Goal: Task Accomplishment & Management: Manage account settings

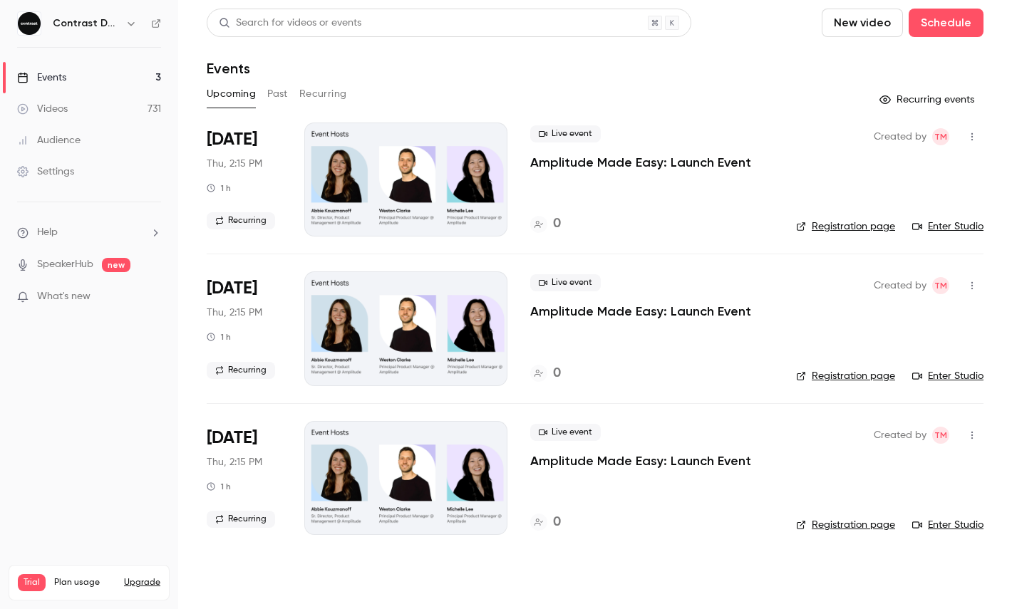
click at [130, 26] on icon "button" at bounding box center [130, 23] width 11 height 11
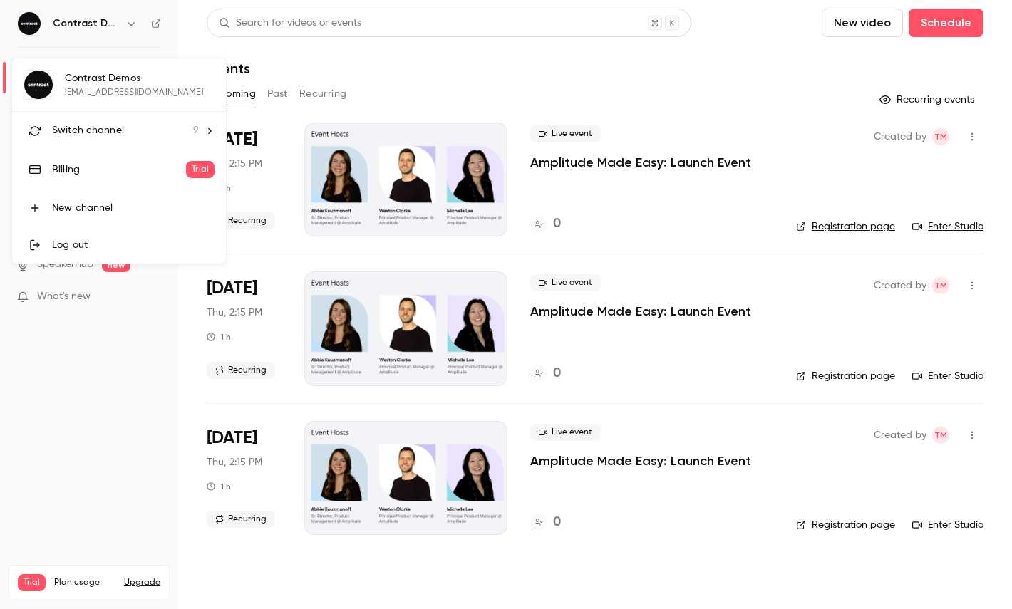
click at [115, 131] on span "Switch channel" at bounding box center [88, 130] width 72 height 15
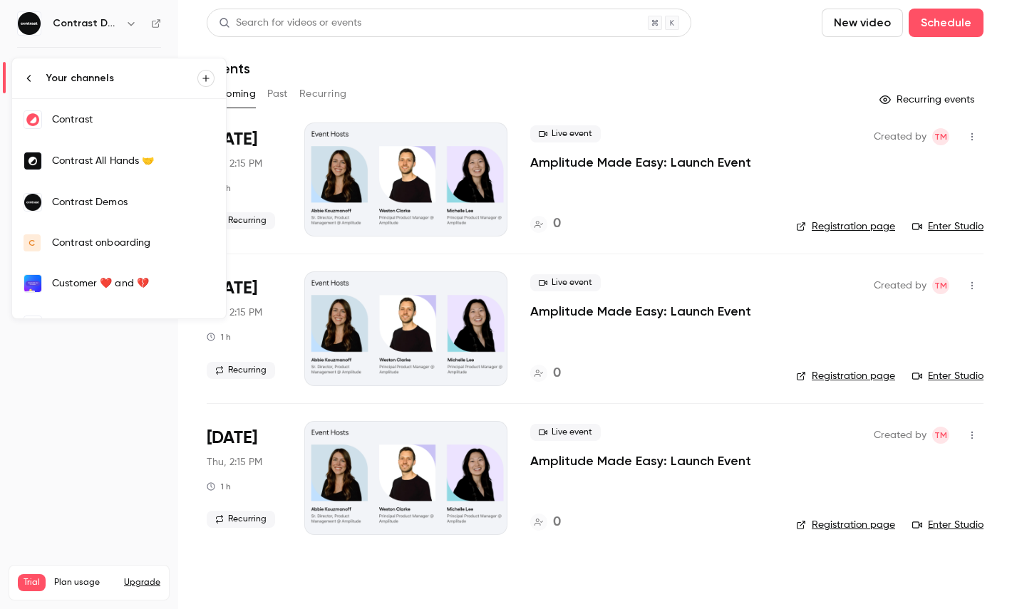
click at [126, 126] on div "Contrast" at bounding box center [133, 120] width 163 height 14
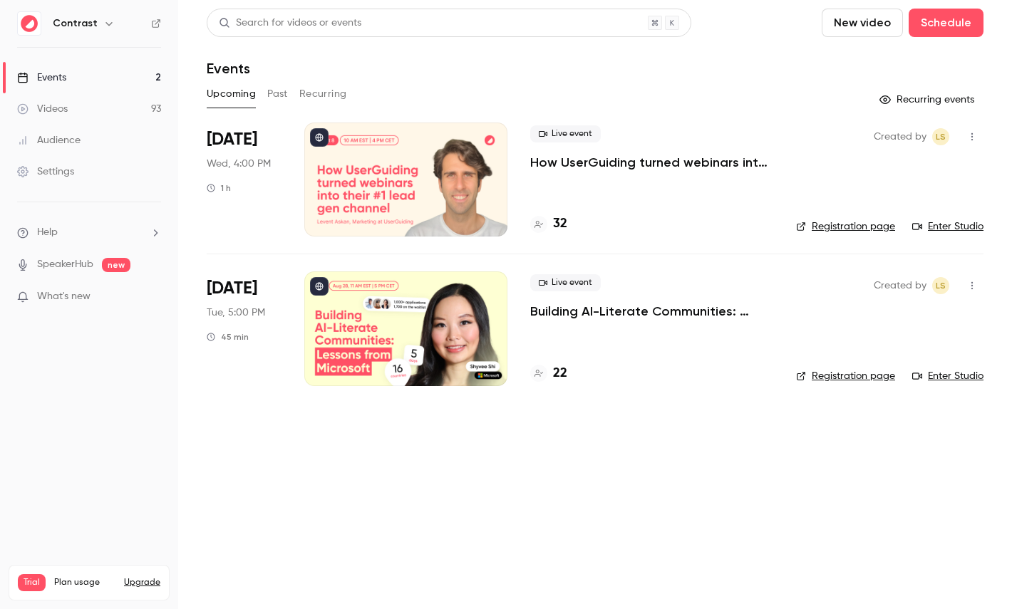
click at [99, 111] on link "Videos 93" at bounding box center [89, 108] width 178 height 31
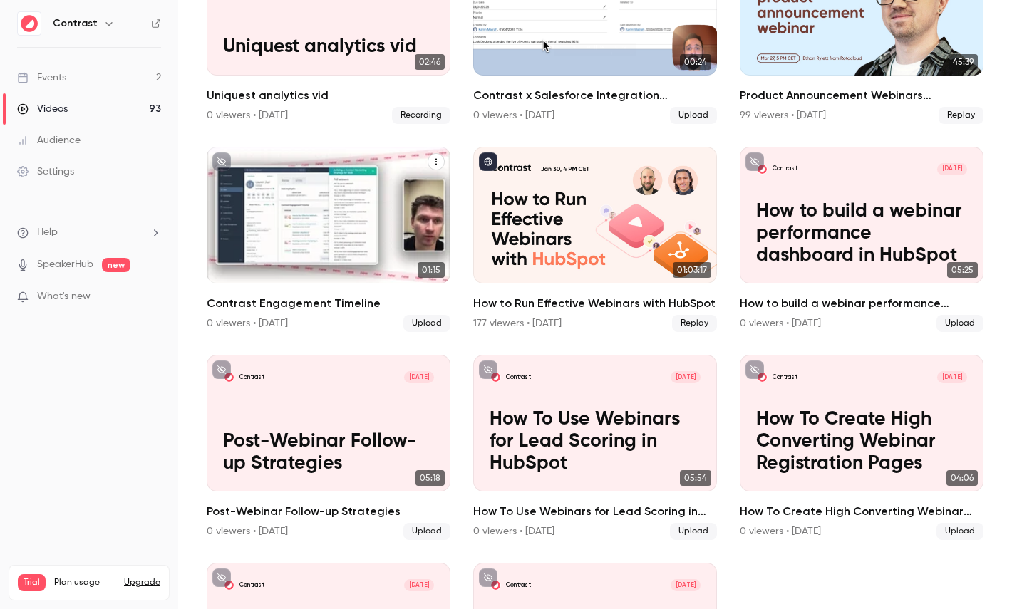
scroll to position [813, 0]
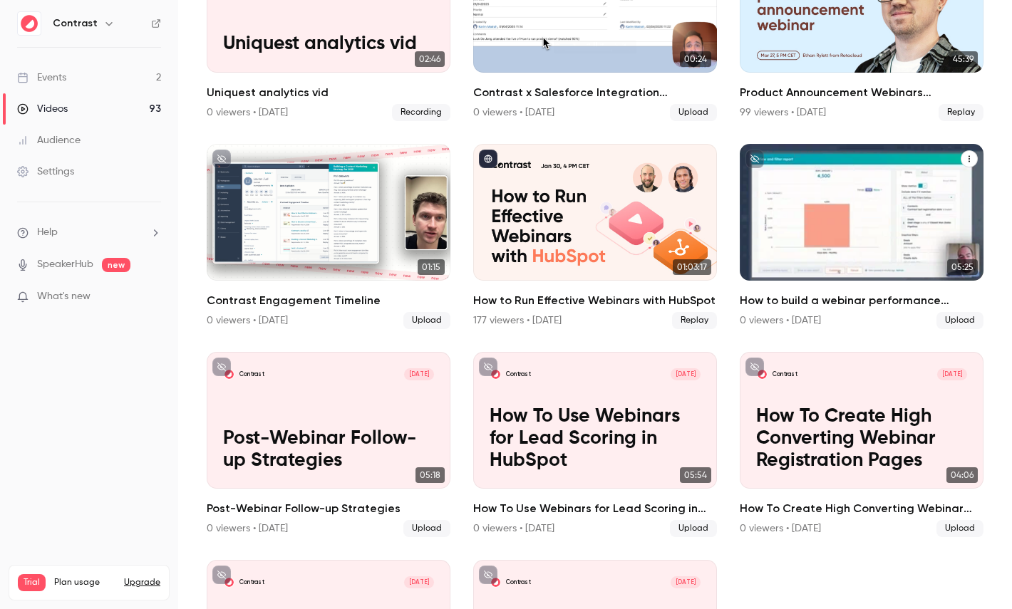
click at [759, 232] on p "How to build a webinar performance dashboard in HubSpot" at bounding box center [861, 231] width 211 height 66
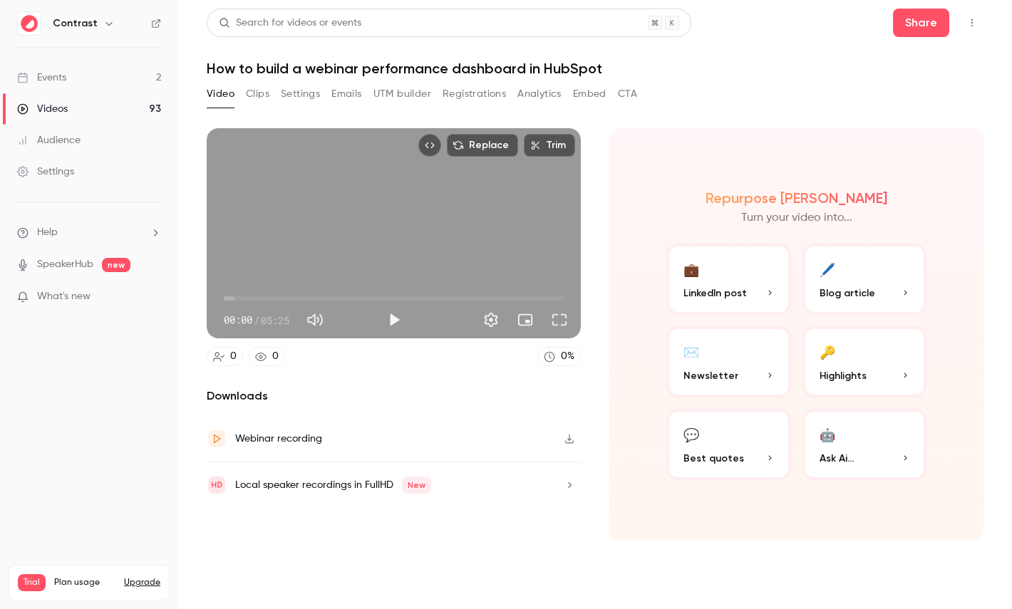
click at [254, 99] on button "Clips" at bounding box center [258, 94] width 24 height 23
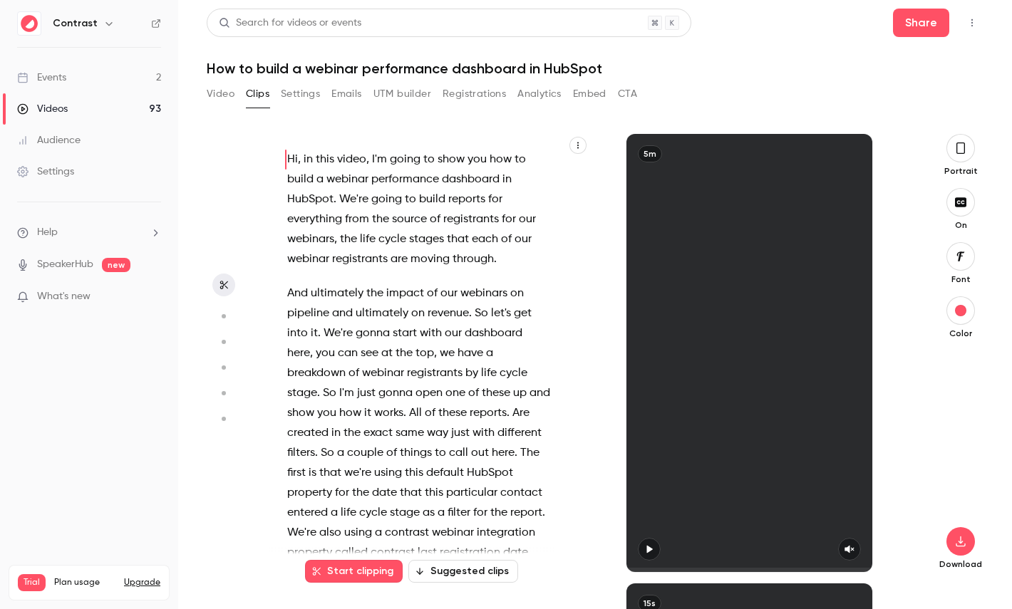
click at [574, 144] on icon "button" at bounding box center [578, 145] width 9 height 9
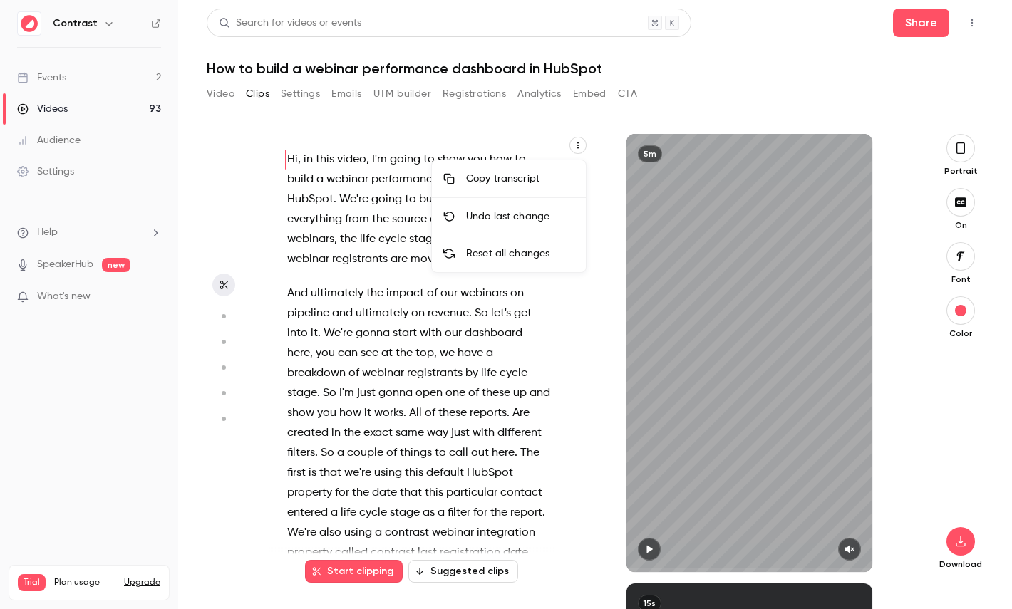
click at [573, 322] on div at bounding box center [506, 304] width 1012 height 609
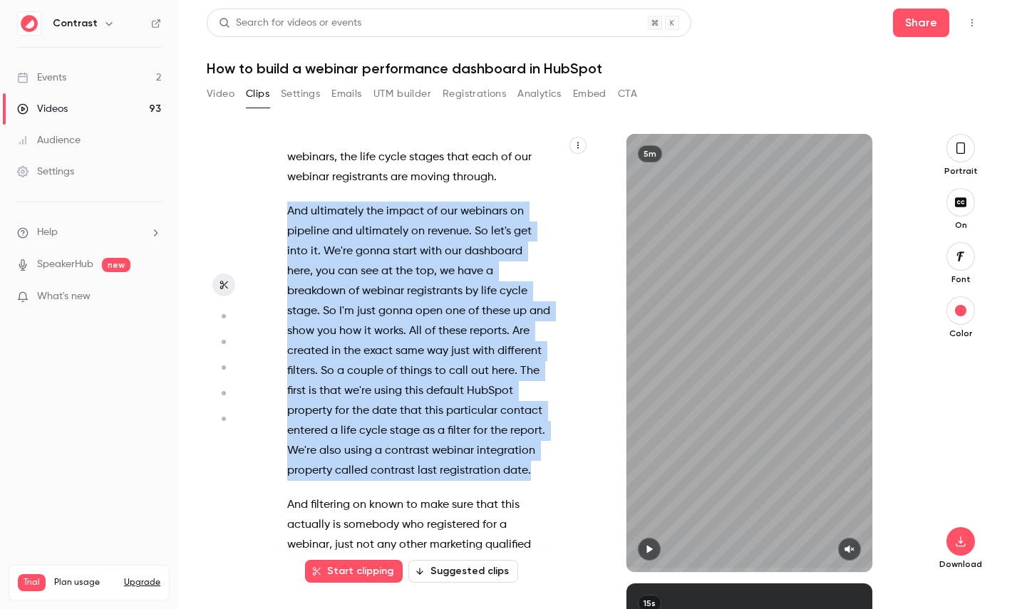
drag, startPoint x: 543, startPoint y: 476, endPoint x: 268, endPoint y: 205, distance: 386.6
click at [268, 205] on section "Hi , in this video , I'm going to show you how to build a webinar performance d…" at bounding box center [595, 371] width 777 height 475
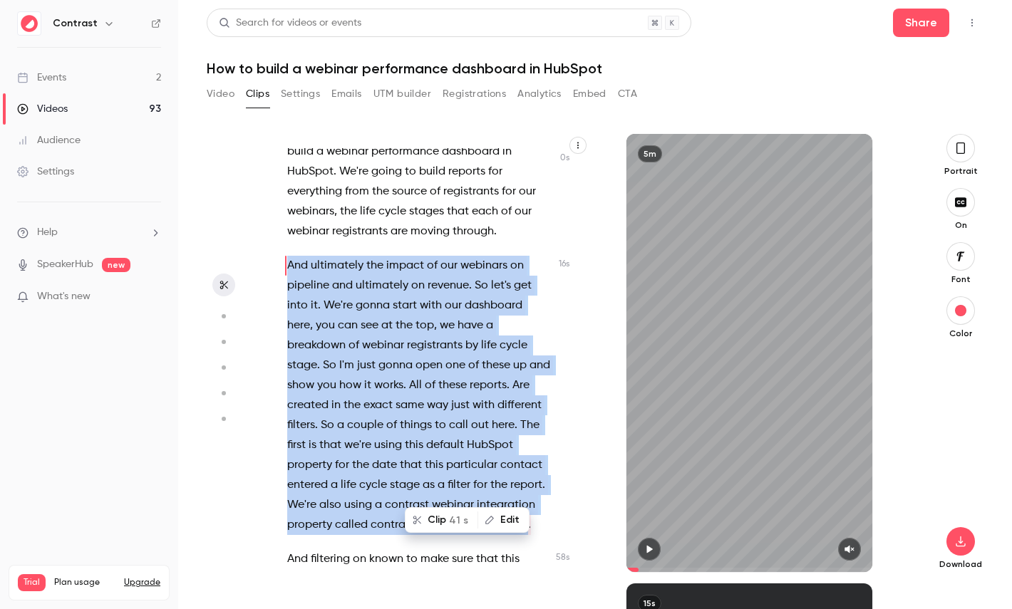
scroll to position [0, 0]
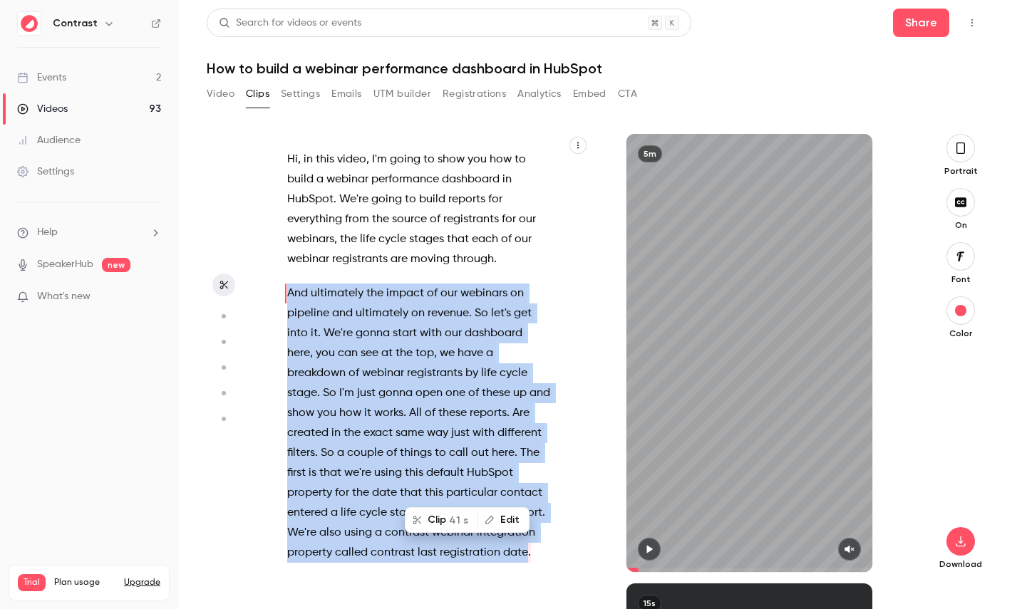
click at [460, 518] on span "41 s" at bounding box center [458, 520] width 19 height 15
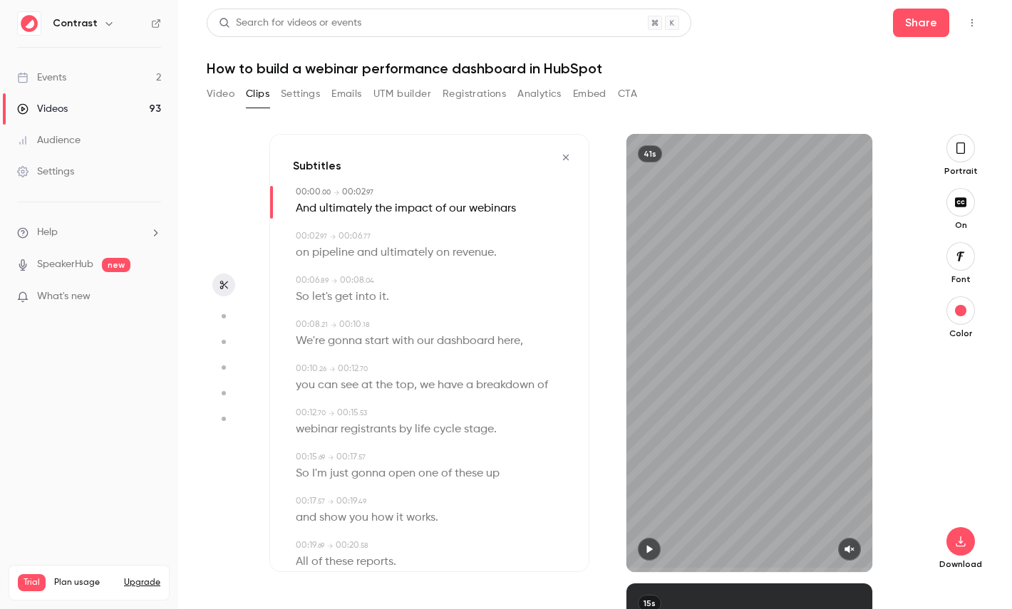
click at [956, 154] on icon "button" at bounding box center [960, 148] width 11 height 16
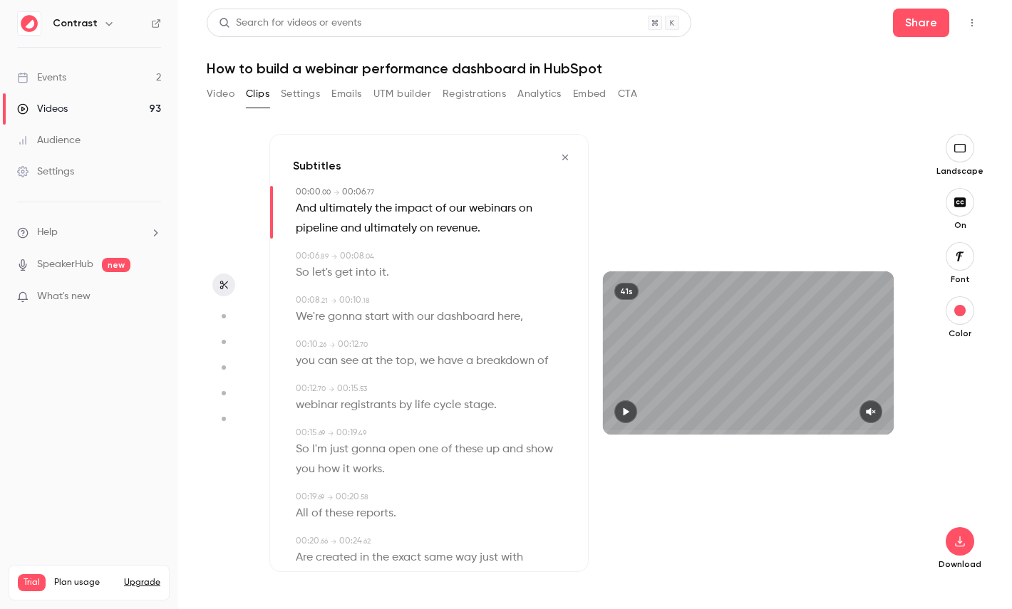
click at [473, 317] on span "dashboard" at bounding box center [466, 317] width 58 height 20
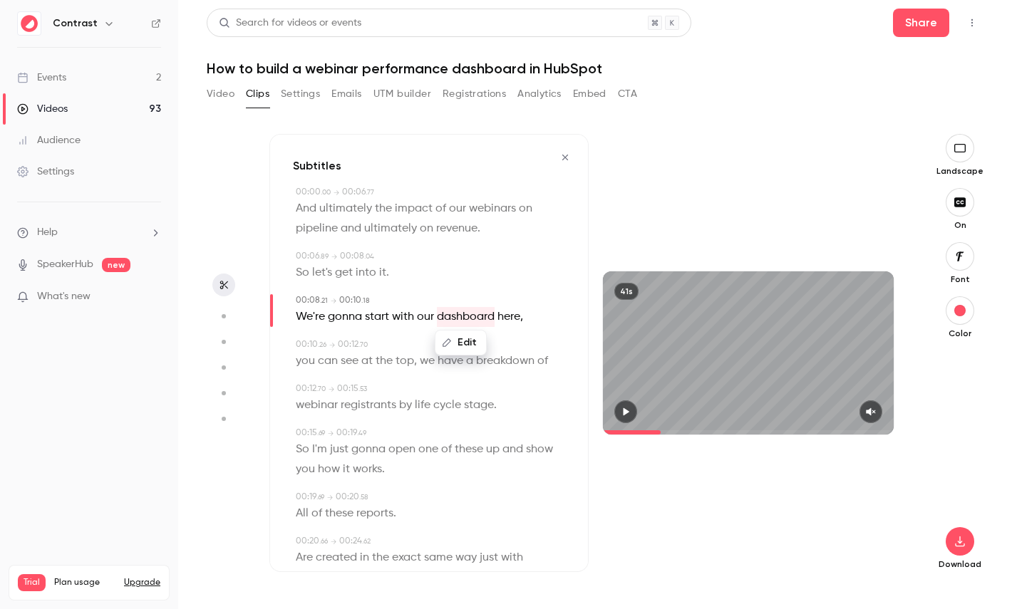
click at [223, 315] on circle "button" at bounding box center [224, 316] width 4 height 4
type input "***"
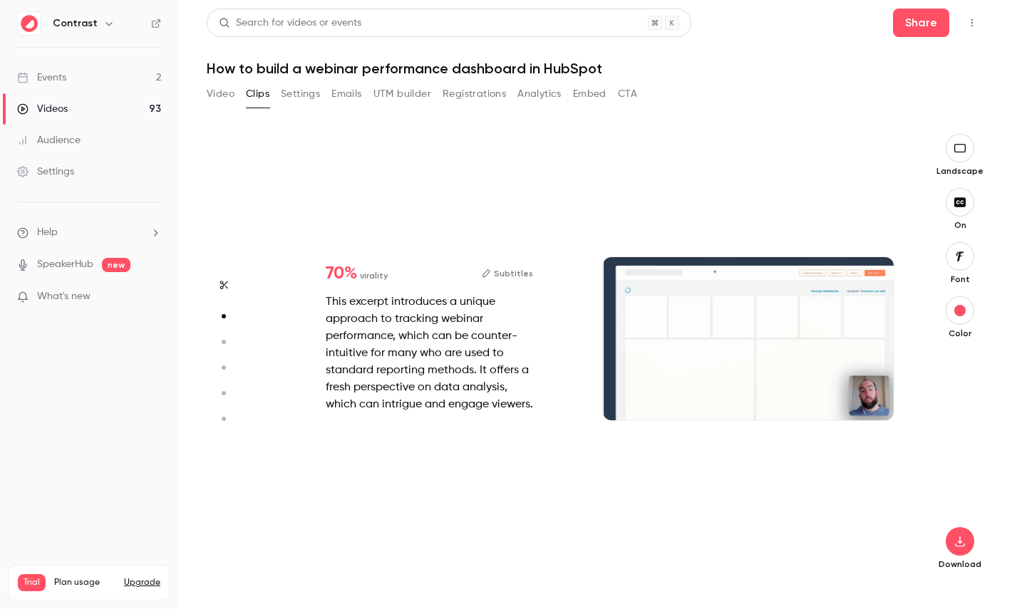
type input "***"
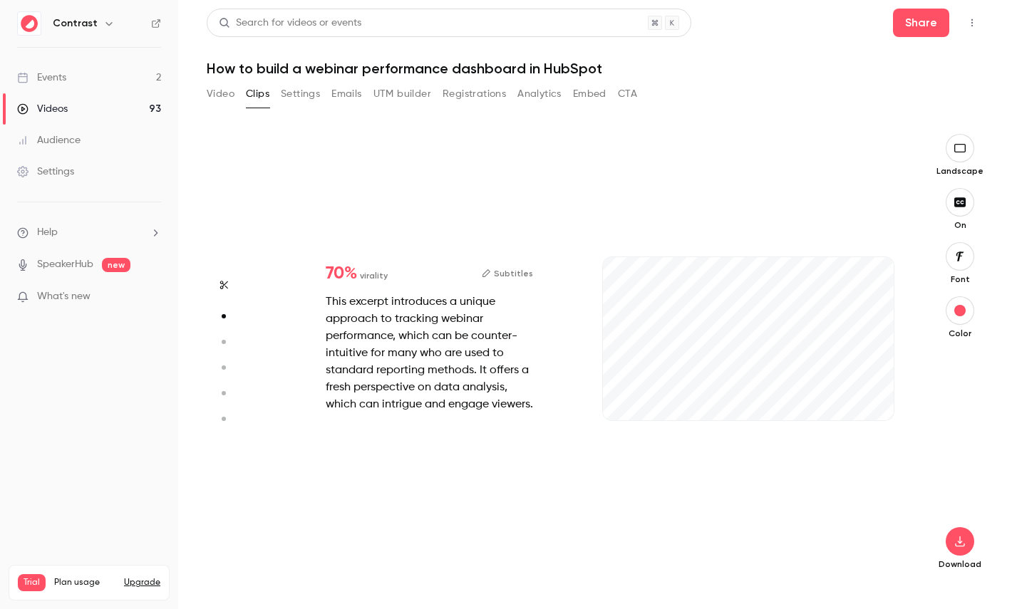
click at [223, 346] on icon "button" at bounding box center [223, 342] width 13 height 10
type input "***"
type input "*"
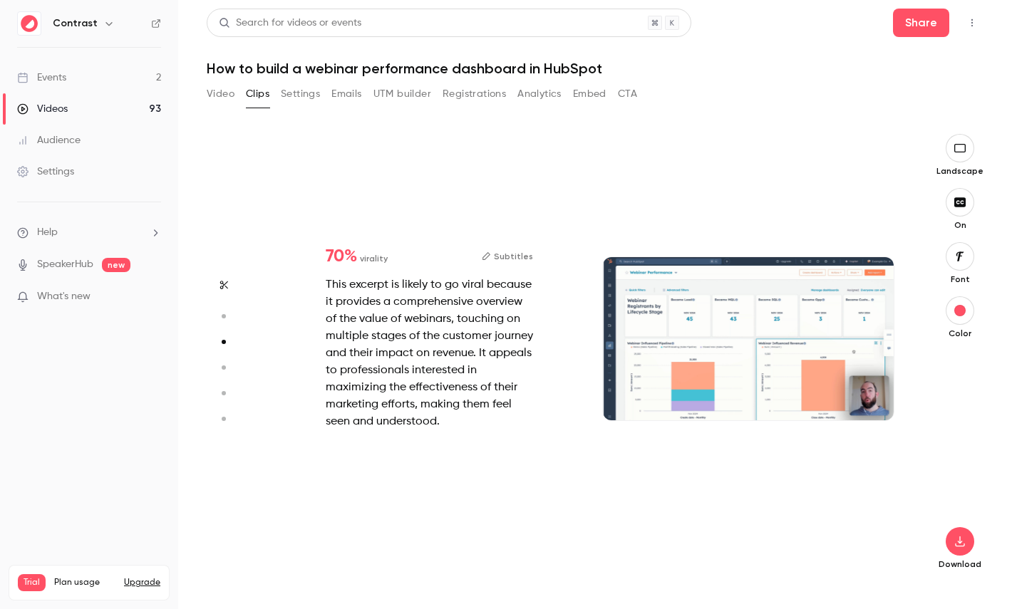
click at [228, 363] on icon "button" at bounding box center [223, 368] width 13 height 10
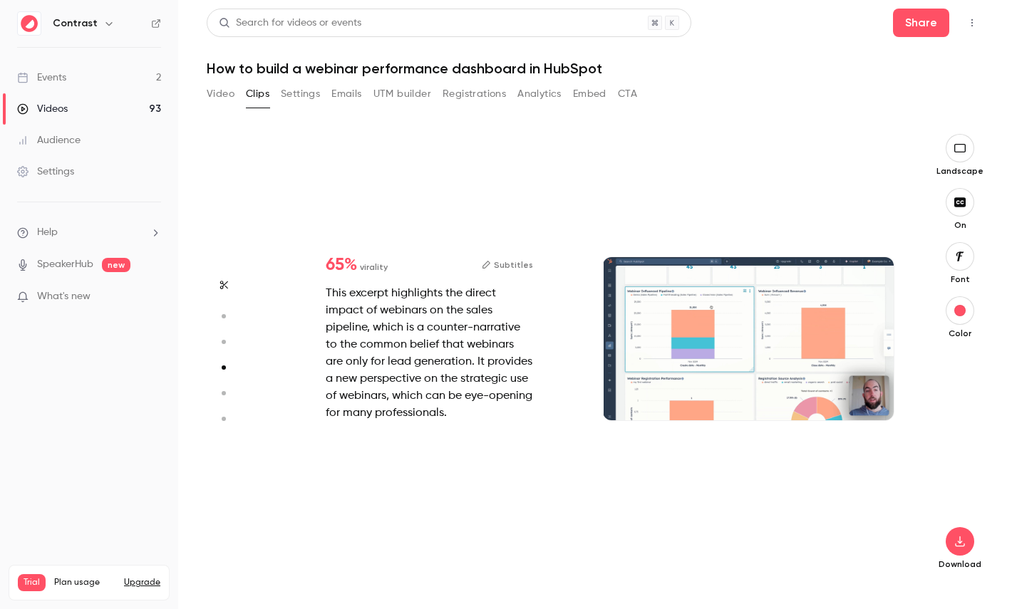
click at [228, 396] on icon "button" at bounding box center [223, 394] width 13 height 10
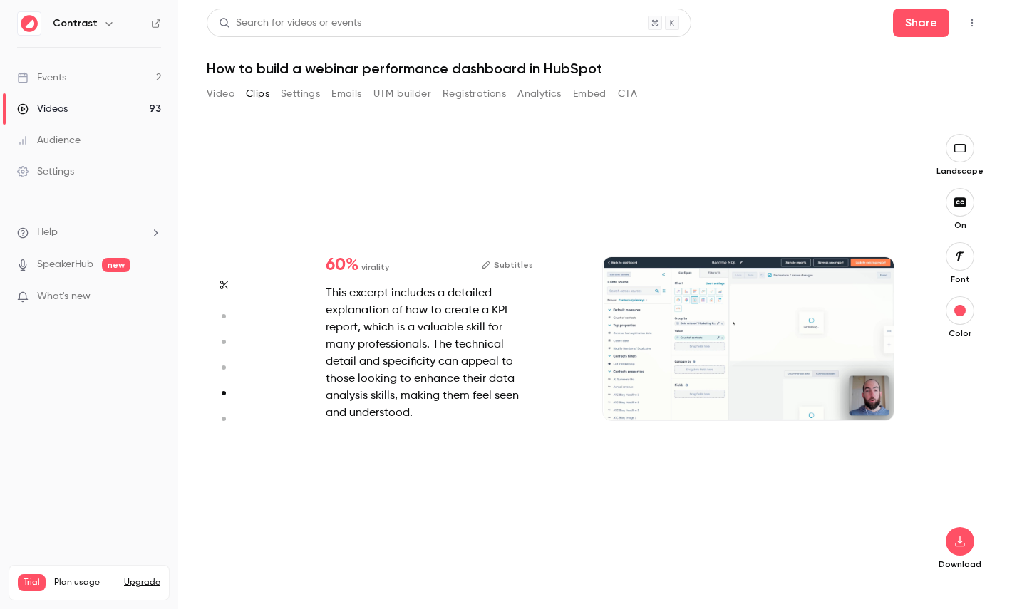
click at [223, 422] on icon "button" at bounding box center [223, 419] width 13 height 10
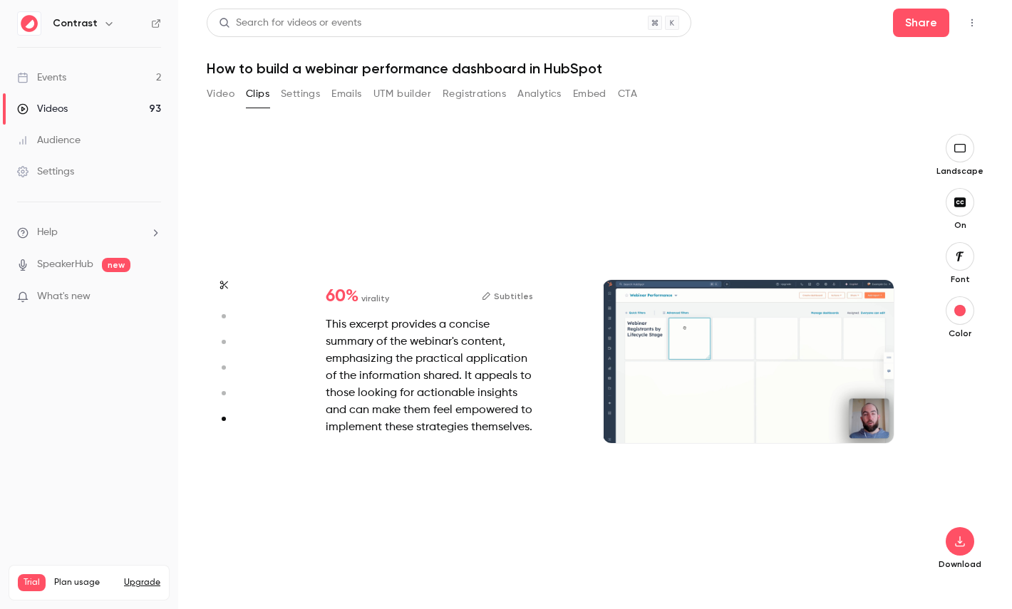
click at [223, 393] on circle "button" at bounding box center [224, 393] width 4 height 4
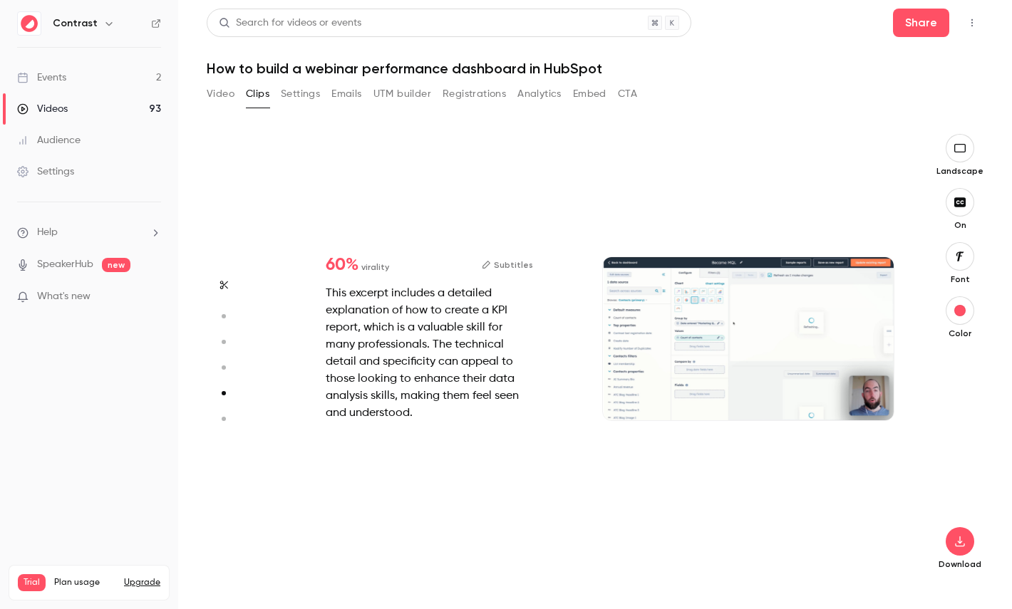
click at [226, 370] on icon "button" at bounding box center [223, 368] width 13 height 10
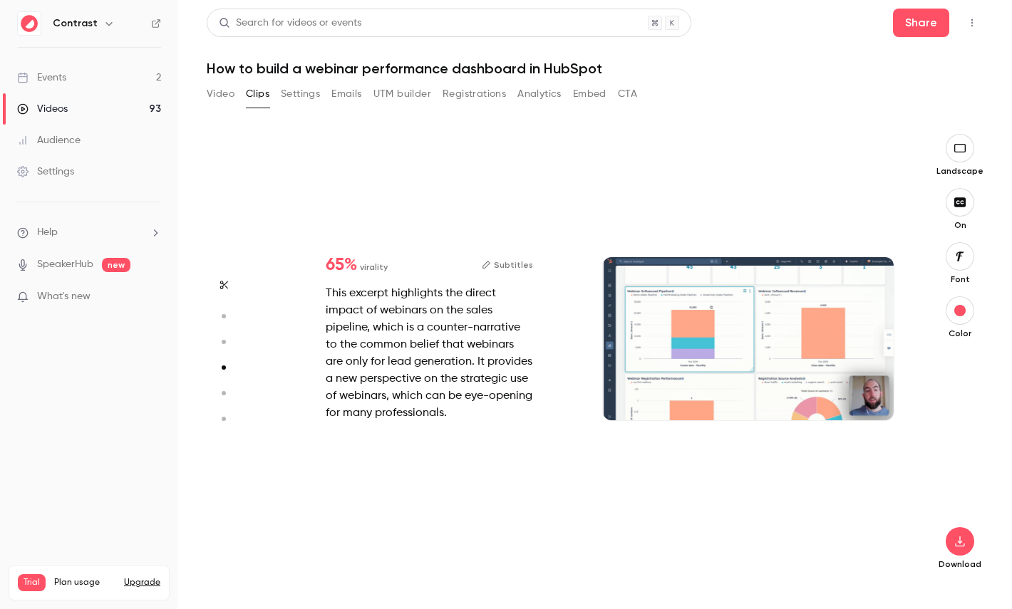
click at [226, 346] on icon "button" at bounding box center [223, 342] width 13 height 10
type input "***"
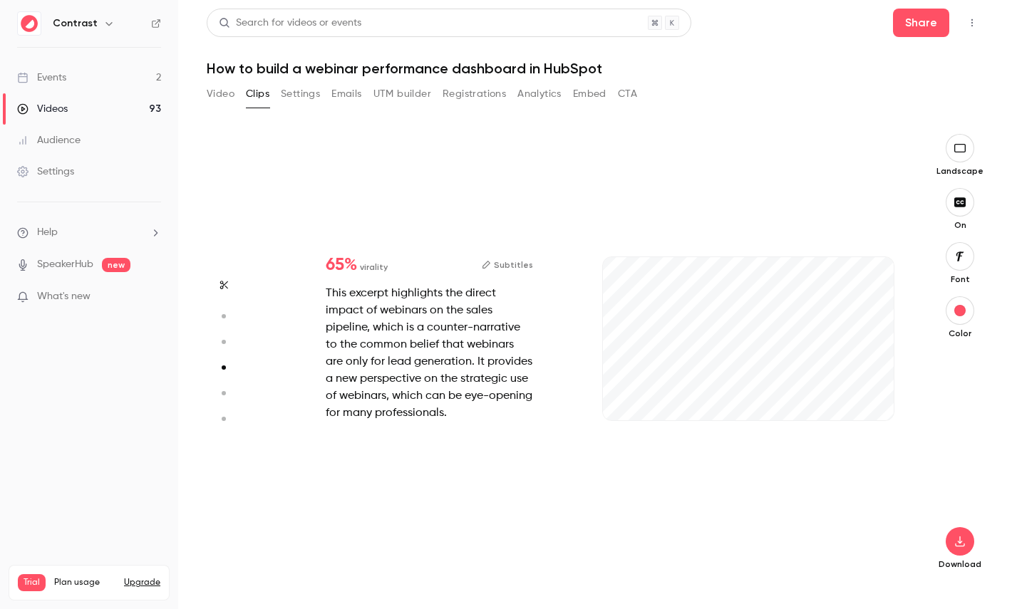
type input "*"
type input "***"
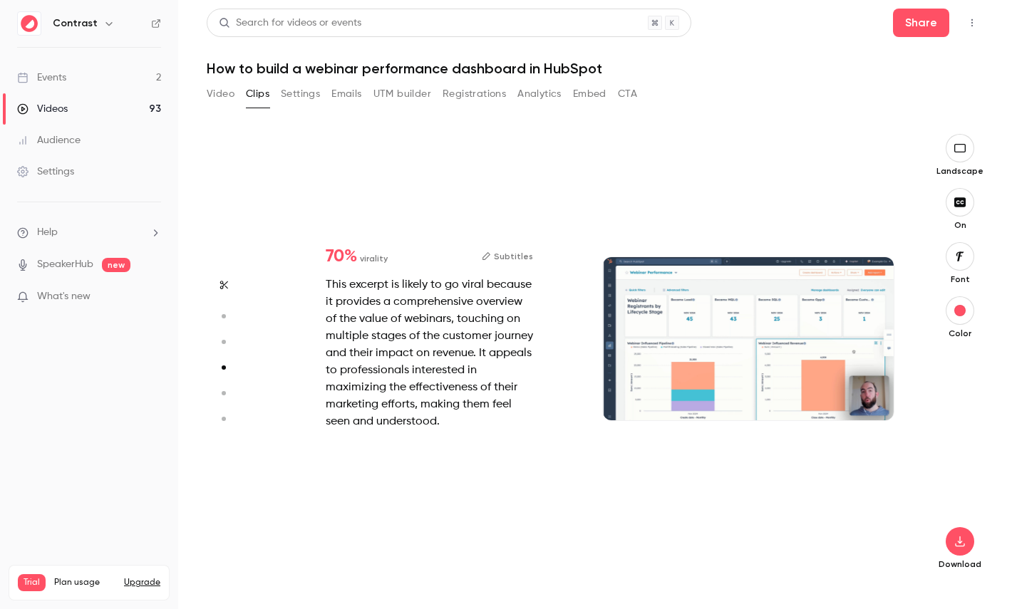
type input "*"
click at [227, 323] on button "button" at bounding box center [223, 316] width 23 height 23
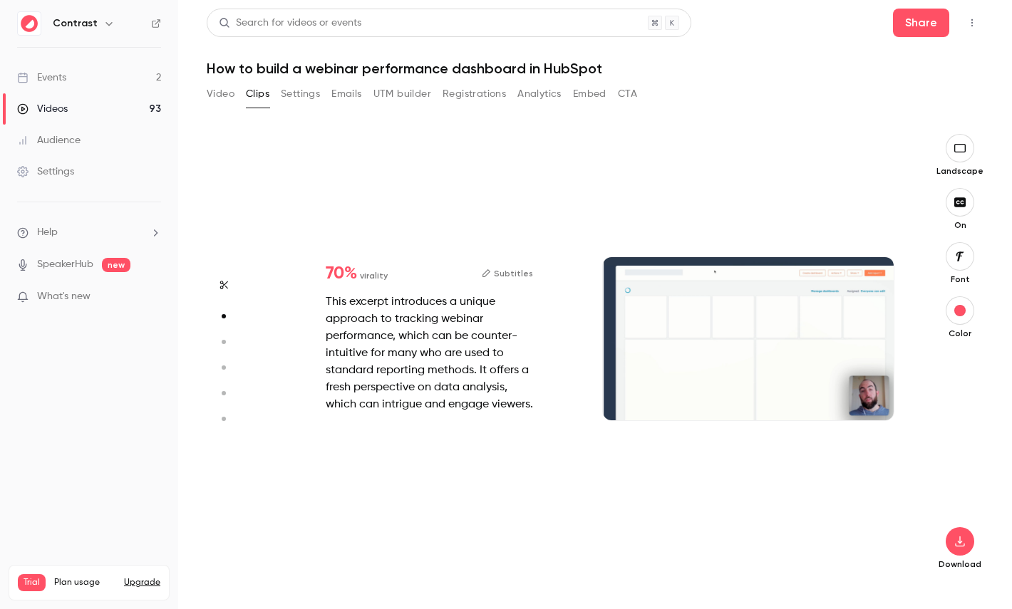
click at [227, 342] on icon "button" at bounding box center [223, 342] width 13 height 10
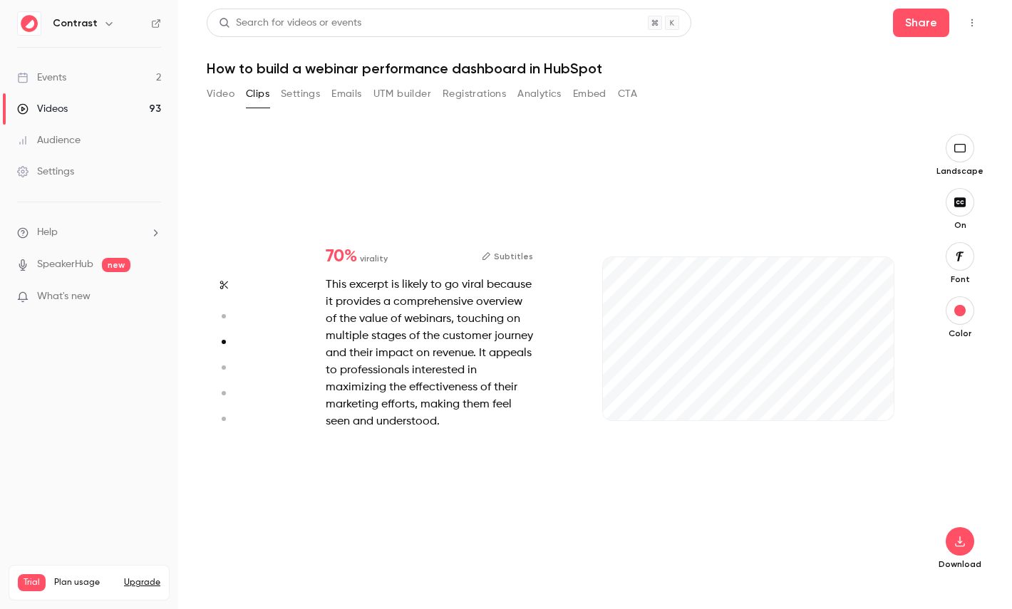
click at [227, 368] on icon "button" at bounding box center [223, 368] width 13 height 10
type input "***"
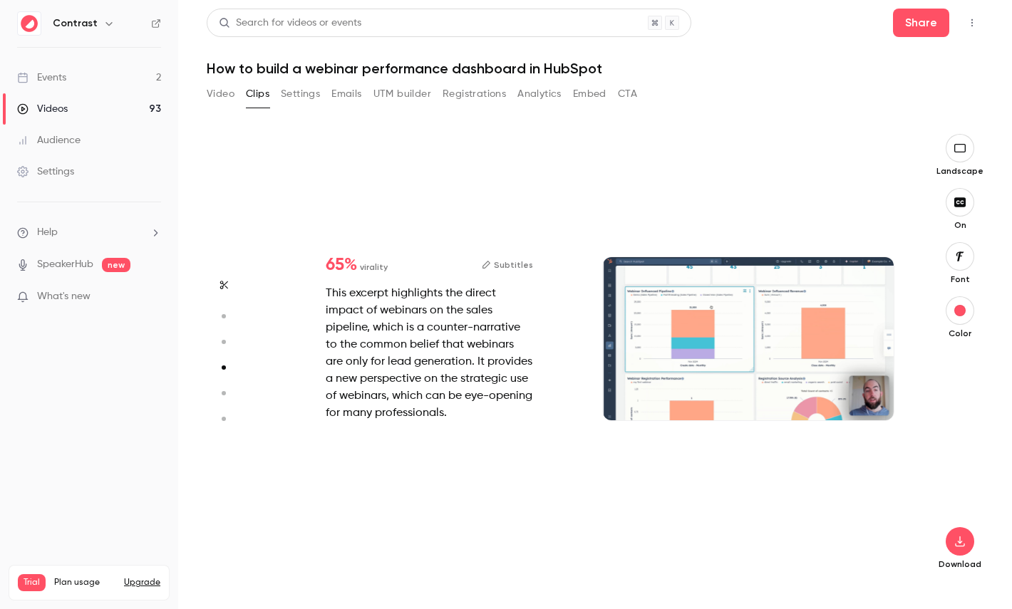
scroll to position [1349, 0]
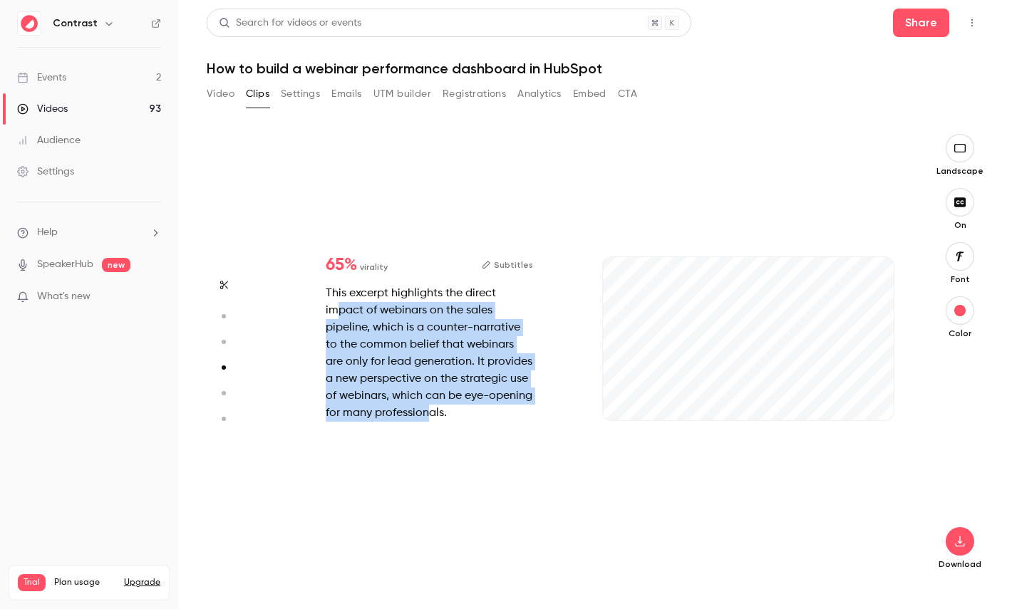
drag, startPoint x: 339, startPoint y: 304, endPoint x: 428, endPoint y: 414, distance: 141.9
click at [428, 413] on div "This excerpt highlights the direct impact of webinars on the sales pipeline, wh…" at bounding box center [429, 353] width 207 height 137
type input "***"
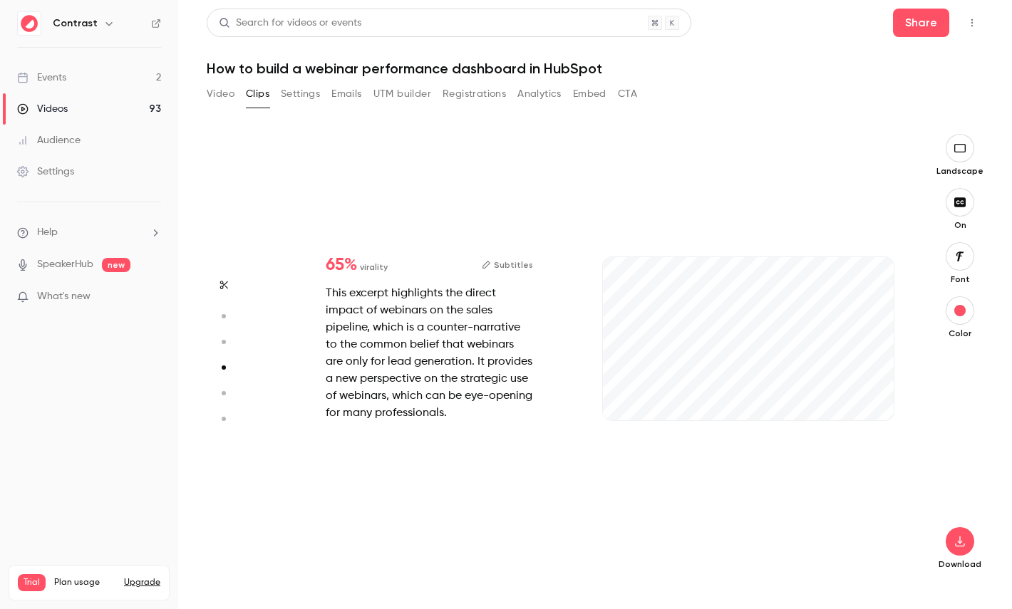
click at [98, 108] on link "Videos 93" at bounding box center [89, 108] width 178 height 31
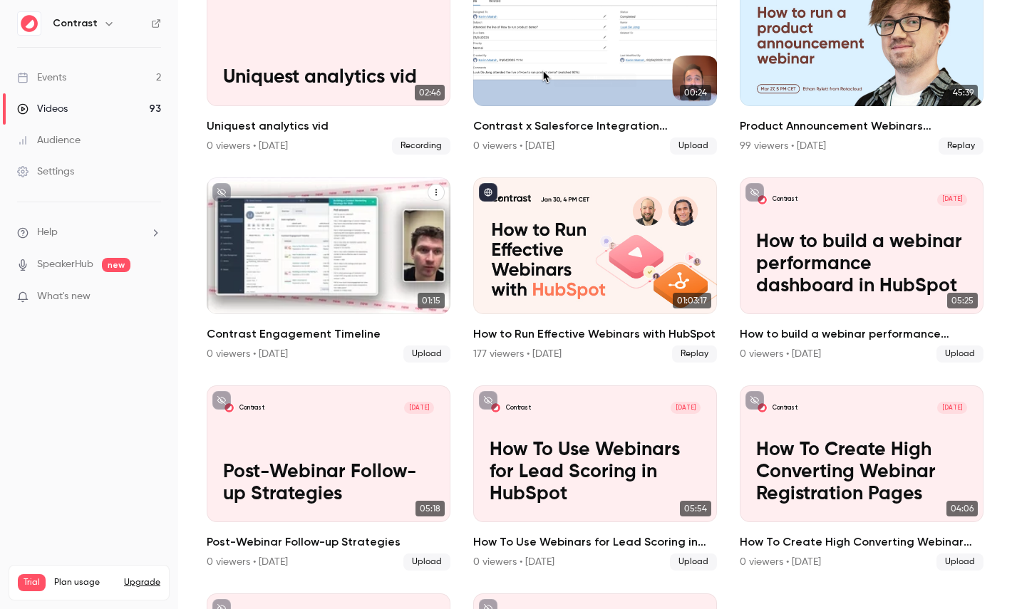
scroll to position [390, 0]
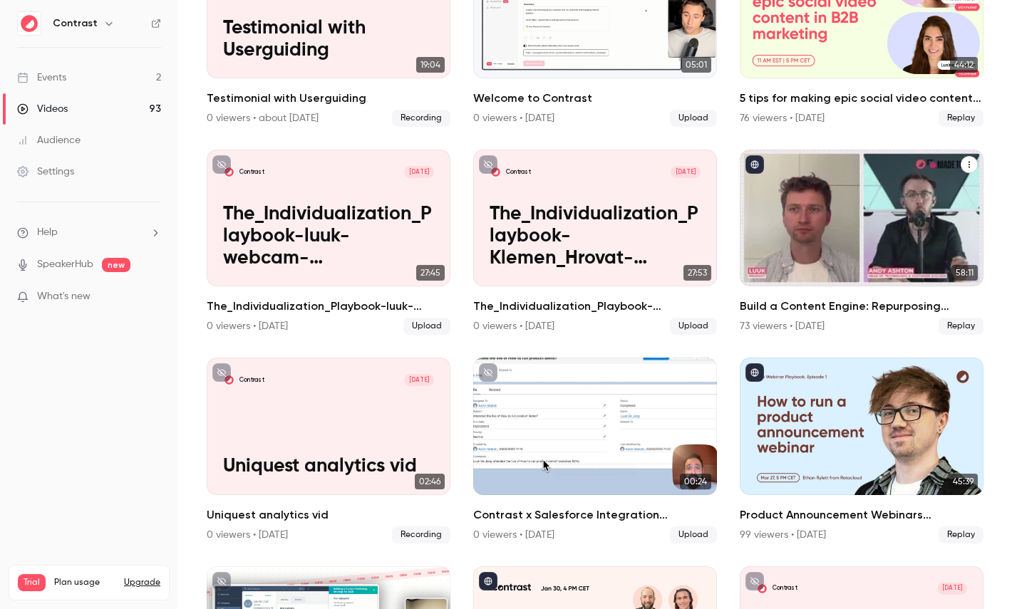
click at [883, 223] on div "Build a Content Engine: Repurposing Strategies for SaaS Teams" at bounding box center [862, 218] width 244 height 137
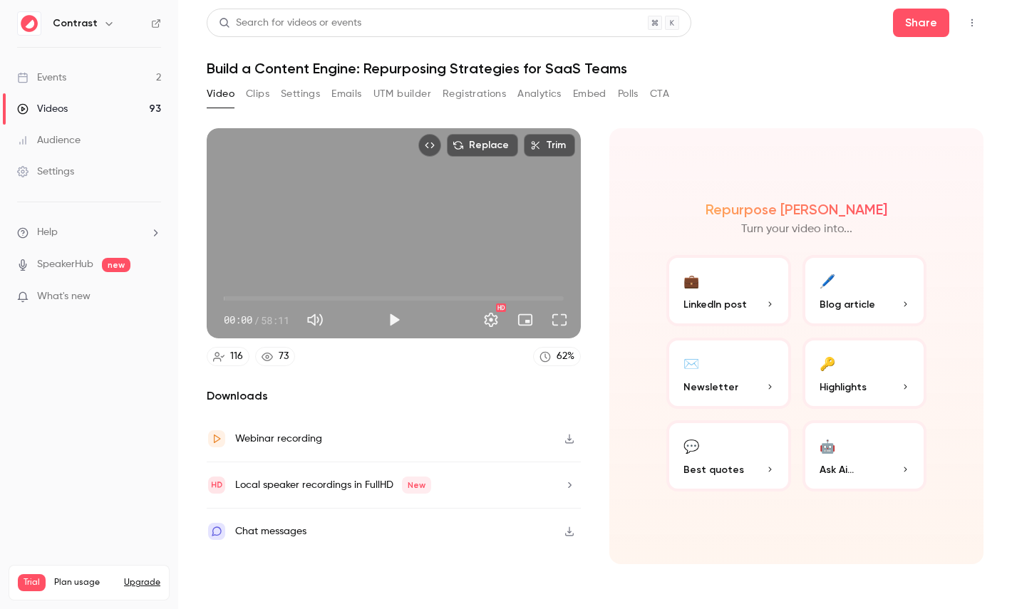
click at [880, 384] on p "Highlights" at bounding box center [865, 387] width 91 height 15
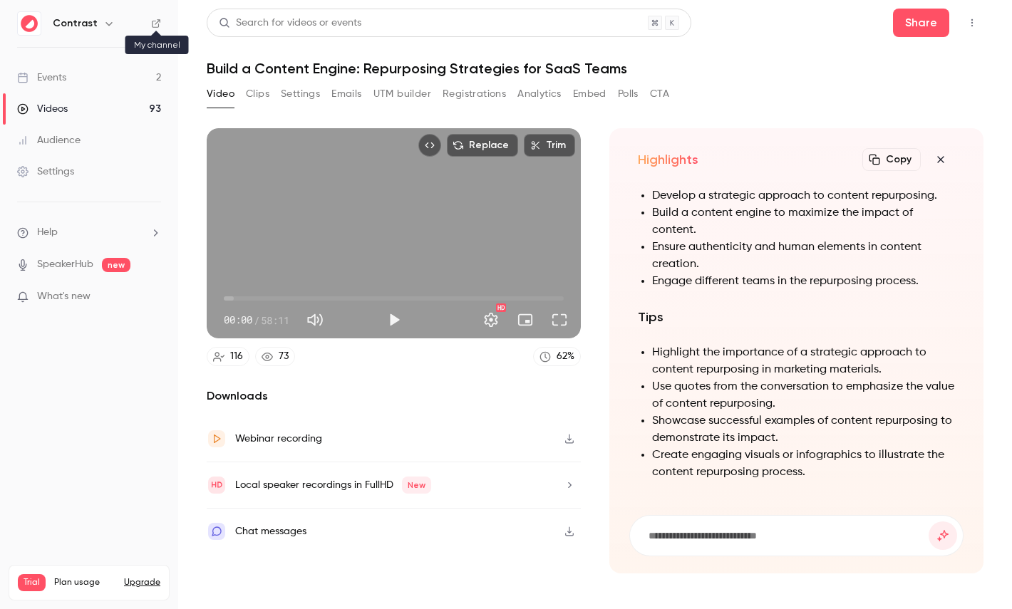
click at [153, 24] on icon at bounding box center [156, 24] width 10 height 10
click at [60, 83] on div "Events" at bounding box center [41, 78] width 49 height 14
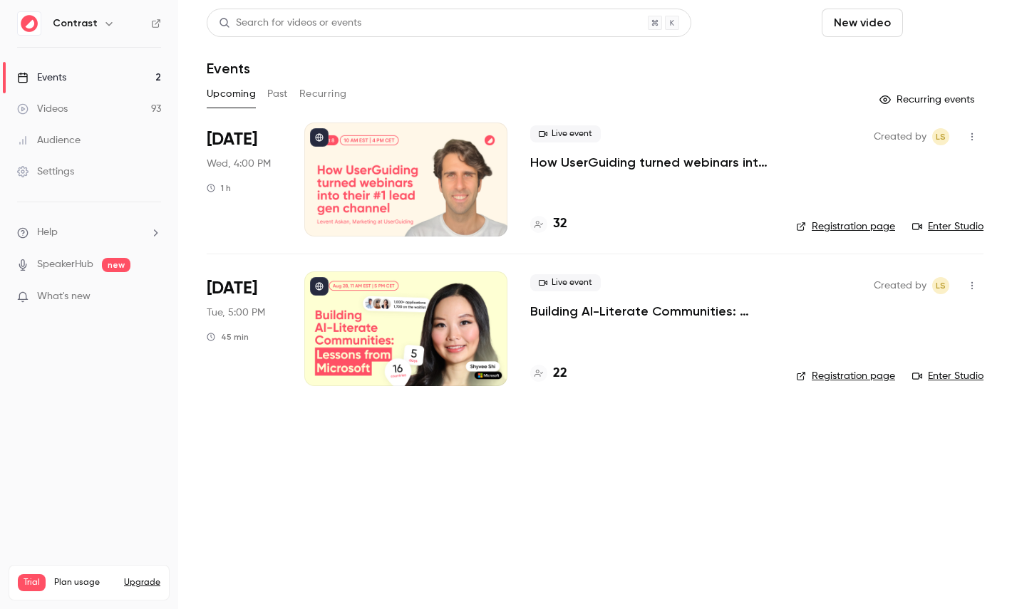
click at [932, 31] on button "Schedule" at bounding box center [946, 23] width 75 height 29
click at [869, 56] on div "One time event" at bounding box center [917, 62] width 108 height 14
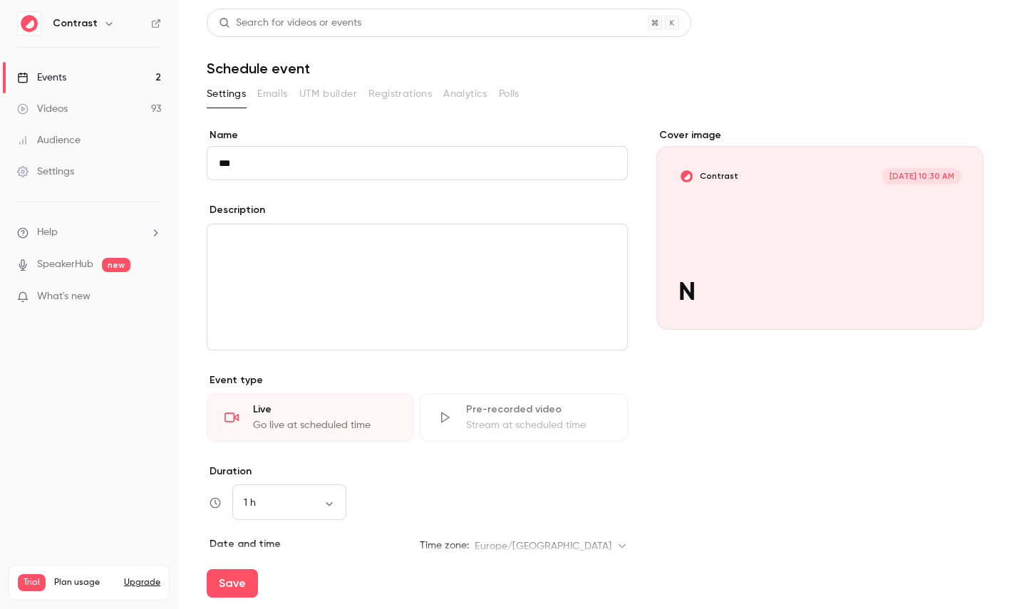
type input "***"
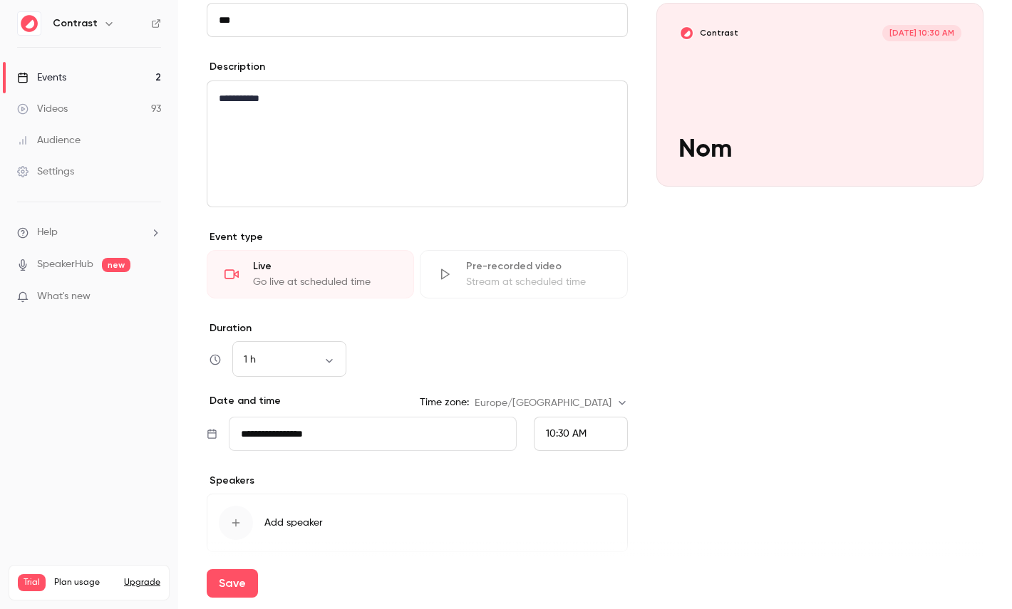
scroll to position [200, 0]
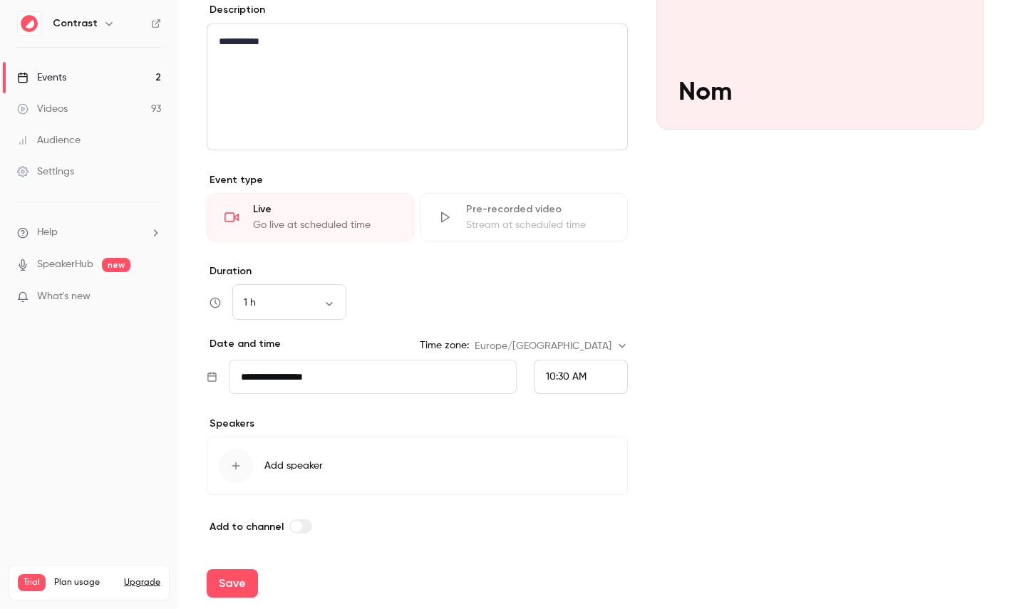
click at [277, 468] on span "Add speaker" at bounding box center [293, 466] width 58 height 14
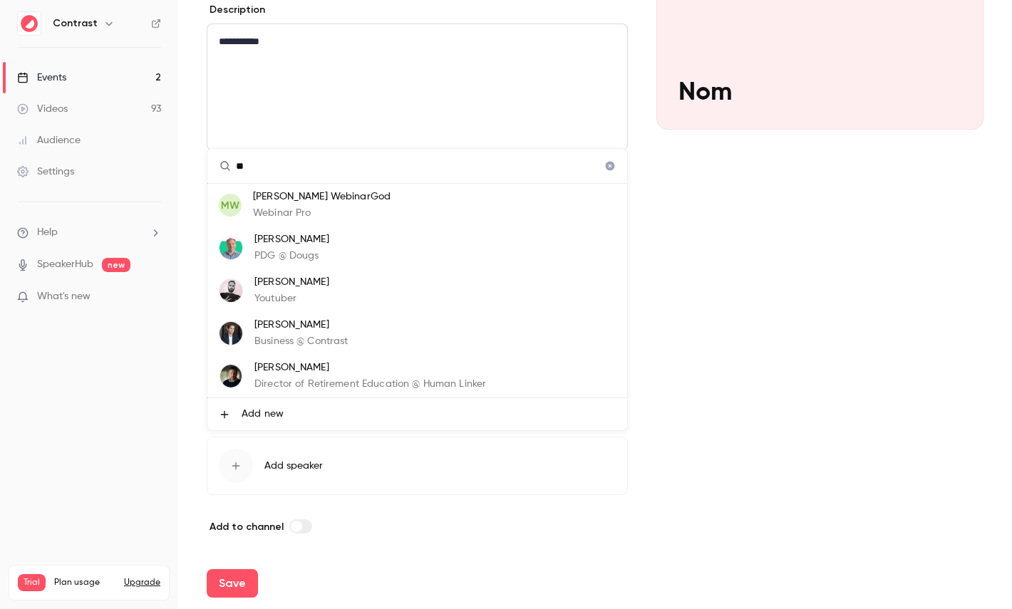
scroll to position [86, 0]
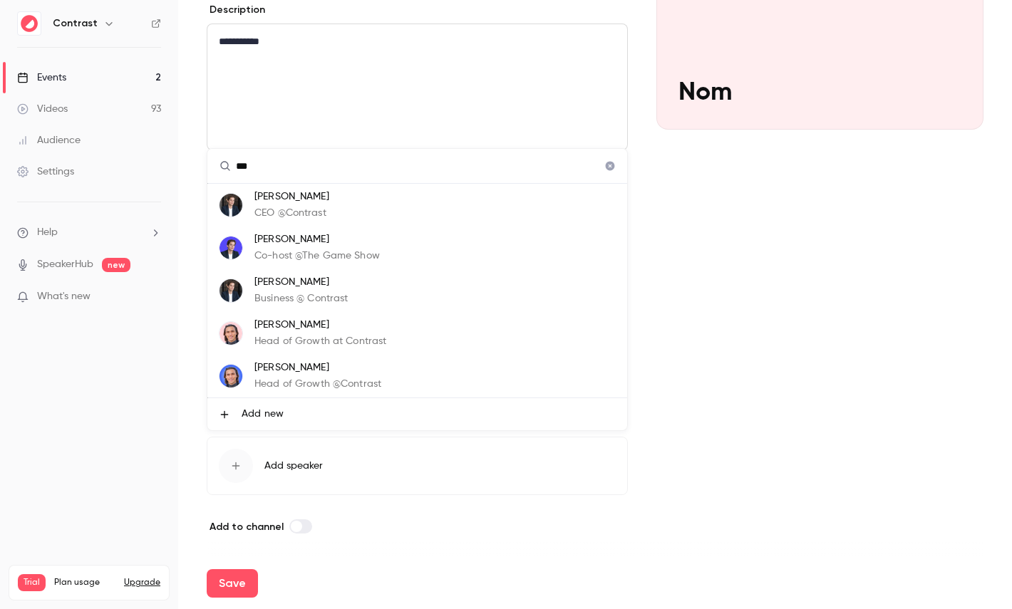
type input "***"
click at [346, 333] on div "Maxim Poulsen Head of Growth at Contrast" at bounding box center [320, 333] width 132 height 31
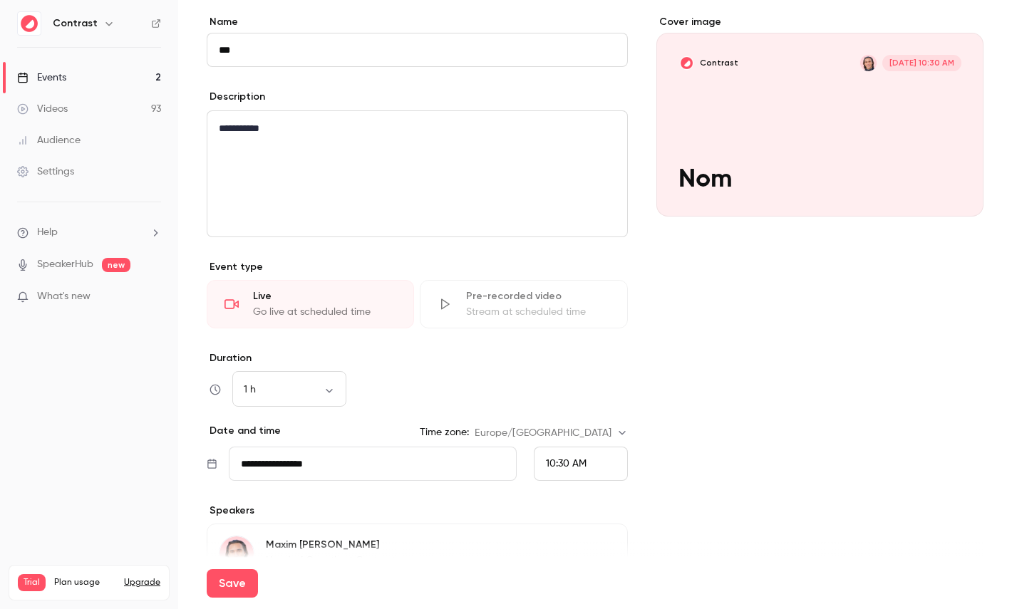
scroll to position [266, 0]
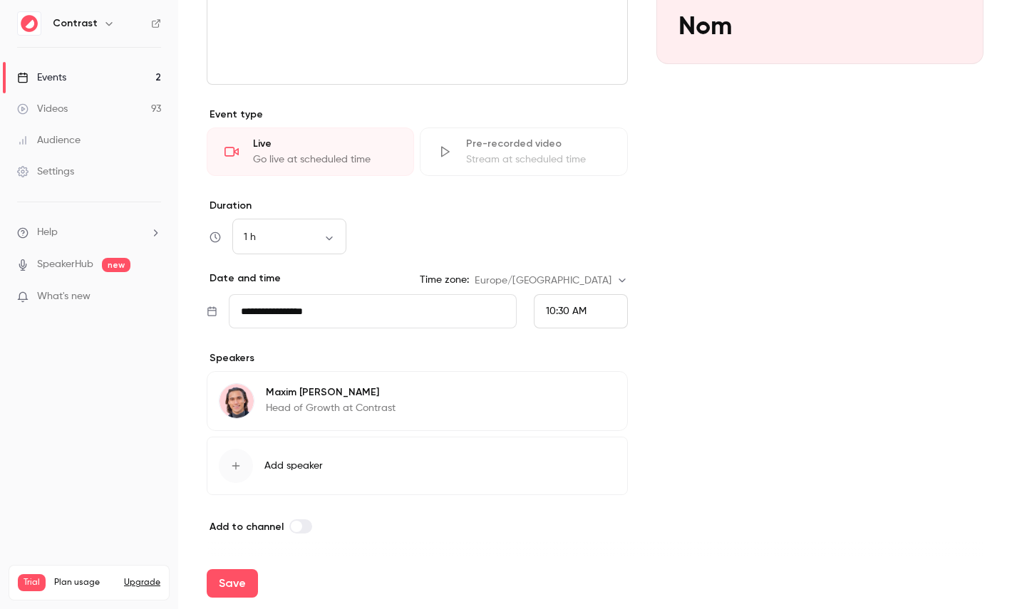
click at [230, 577] on button "Save" at bounding box center [232, 584] width 51 height 29
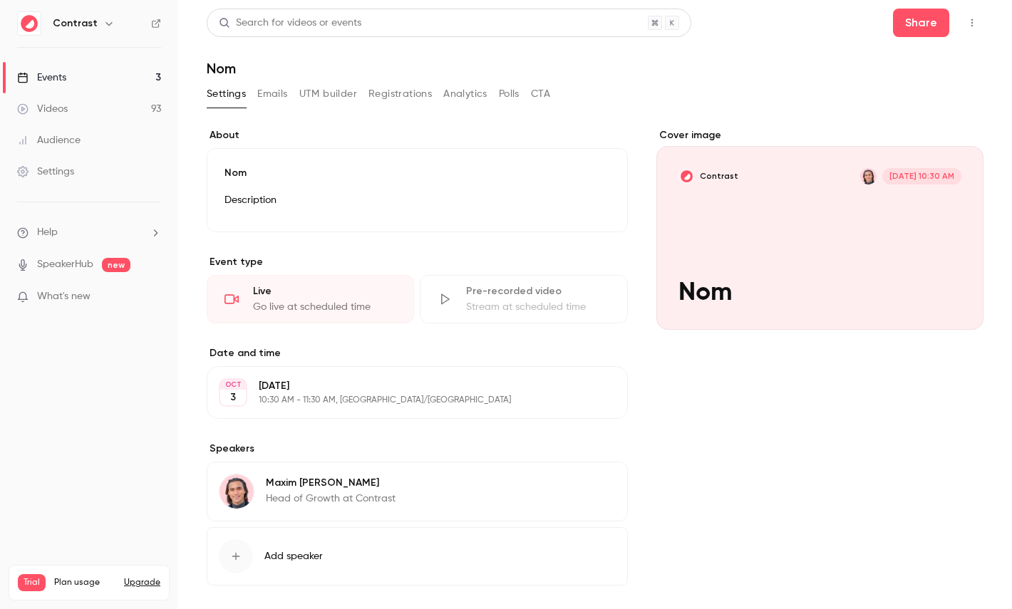
click at [71, 168] on div "Settings" at bounding box center [45, 172] width 57 height 14
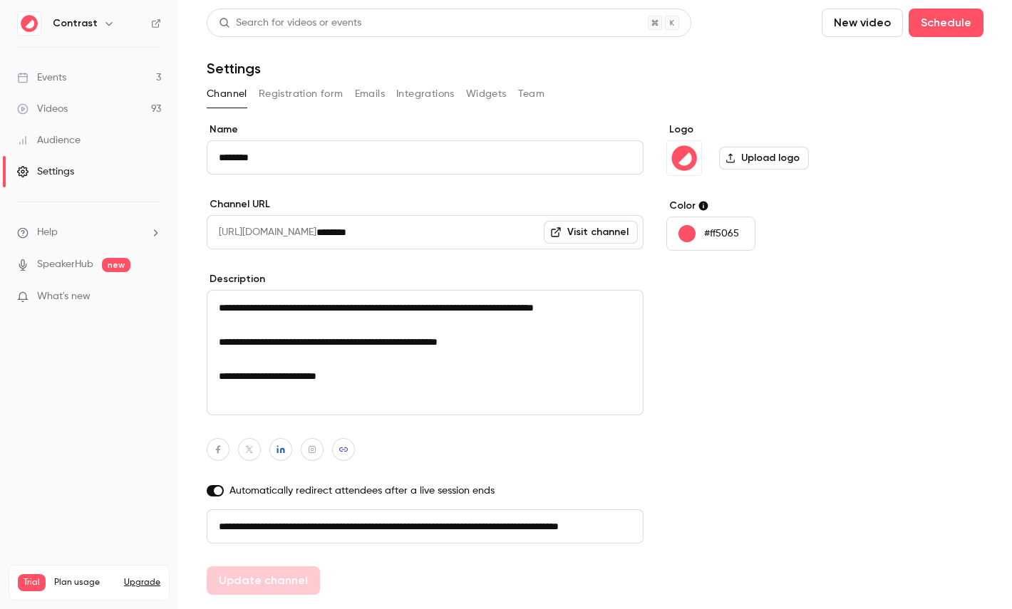
click at [541, 93] on button "Team" at bounding box center [531, 94] width 27 height 23
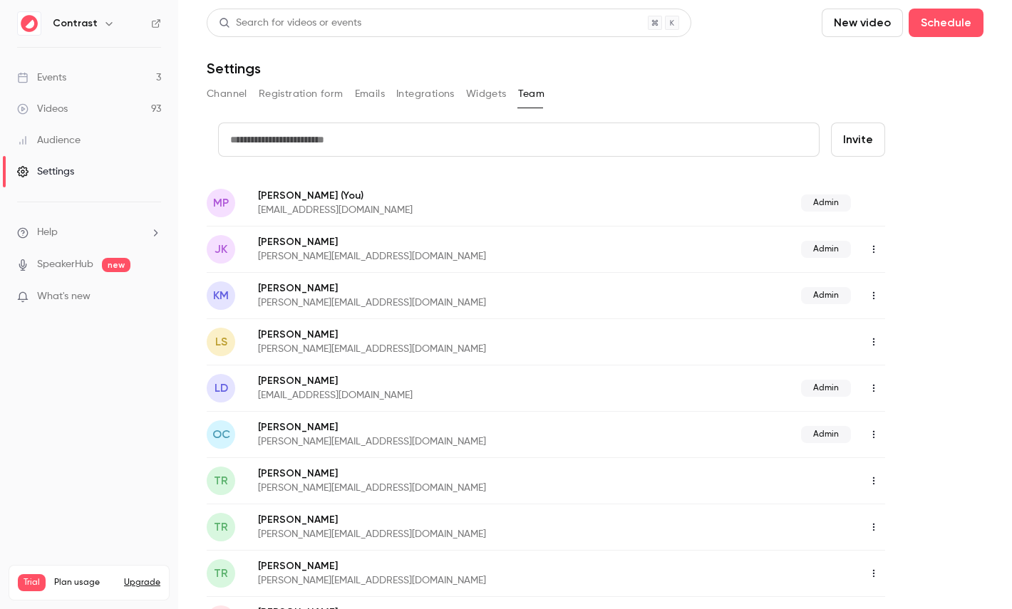
click at [101, 67] on link "Events 3" at bounding box center [89, 77] width 178 height 31
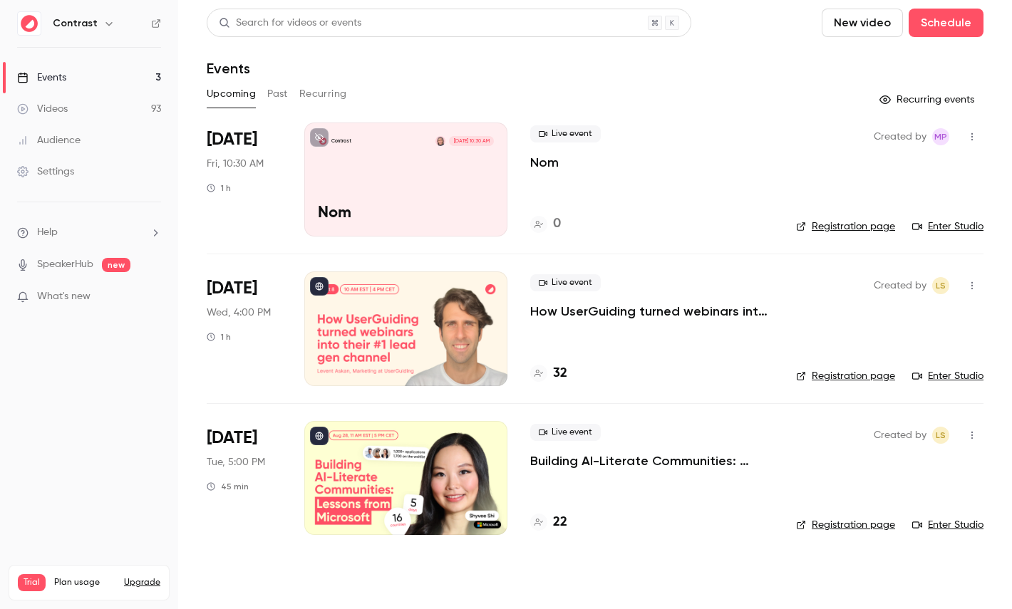
click at [365, 182] on div "Contrast Oct 3, 10:30 AM Nom" at bounding box center [405, 180] width 203 height 114
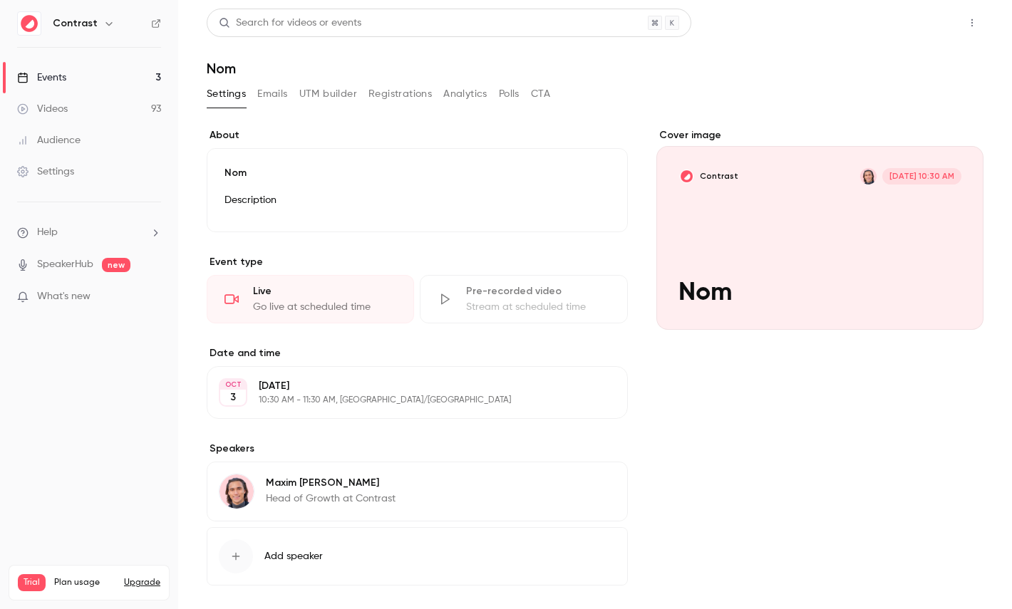
click at [918, 25] on button "Share" at bounding box center [921, 23] width 56 height 29
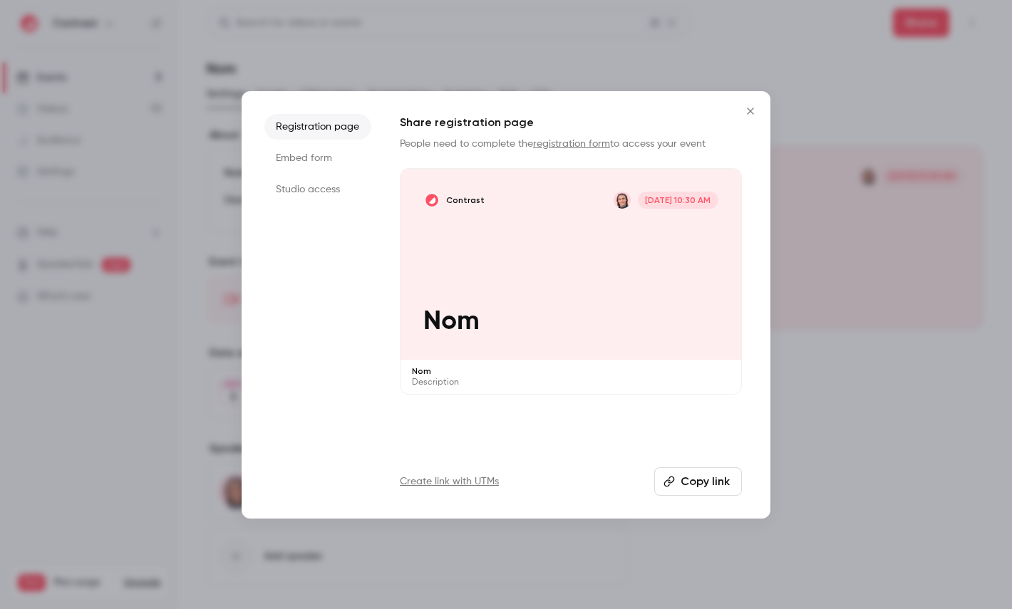
click at [297, 195] on li "Studio access" at bounding box center [317, 190] width 107 height 26
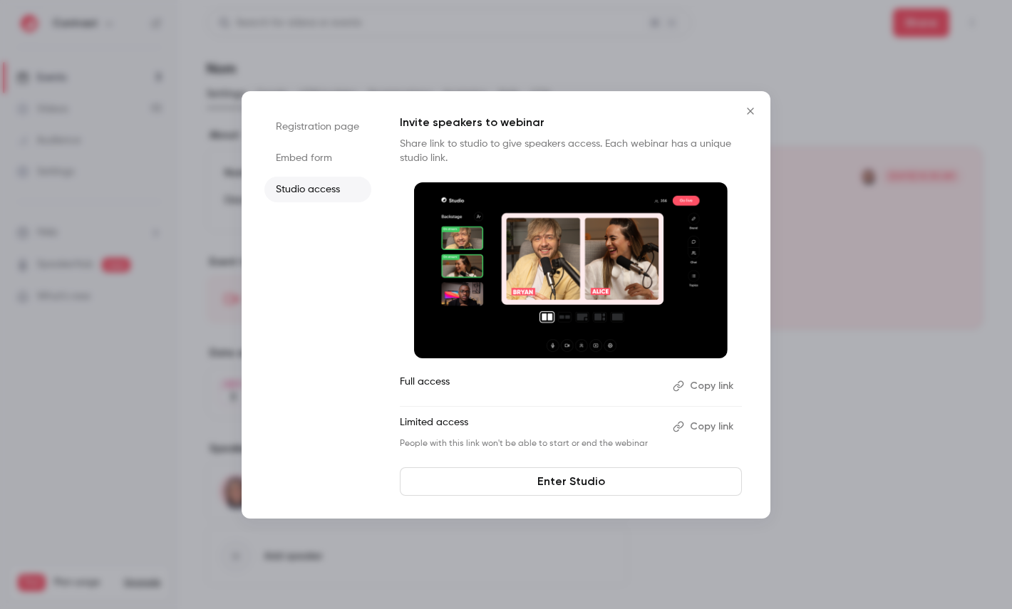
click at [560, 477] on link "Enter Studio" at bounding box center [571, 482] width 342 height 29
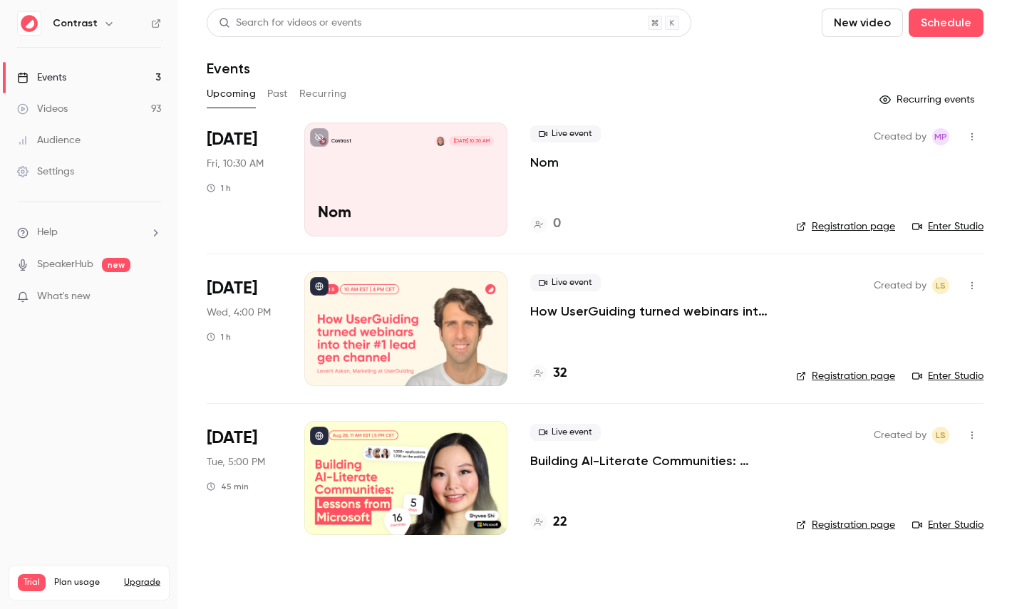
click at [57, 176] on div "Settings" at bounding box center [45, 172] width 57 height 14
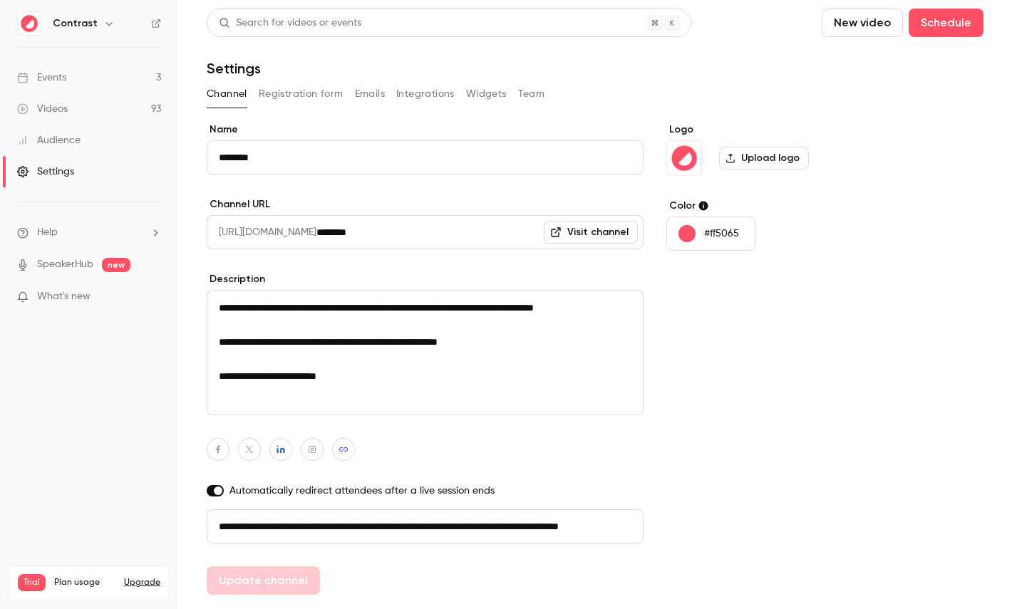
scroll to position [0, 81]
click at [364, 88] on button "Emails" at bounding box center [370, 94] width 30 height 23
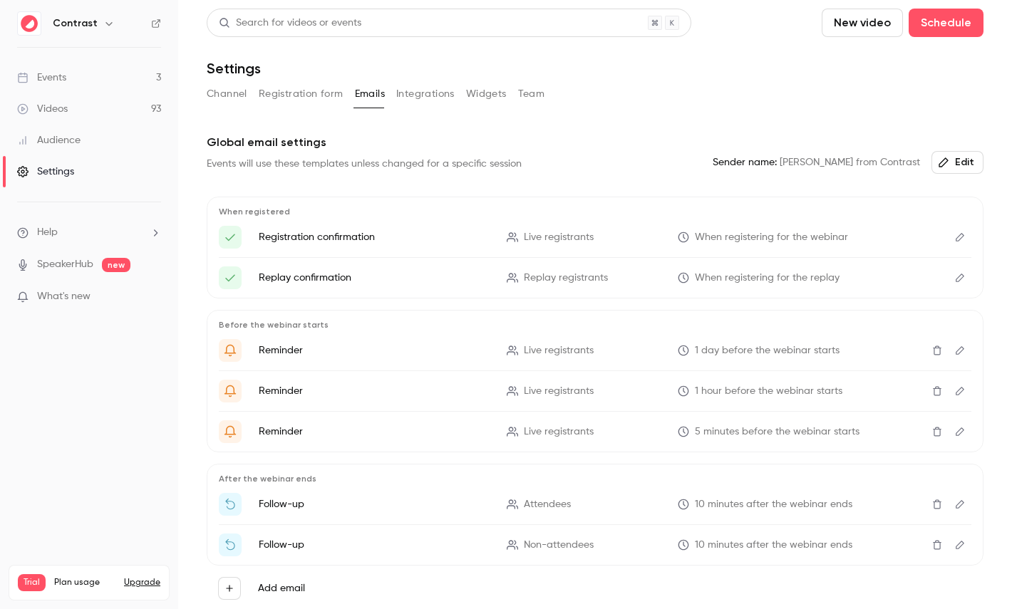
scroll to position [62, 0]
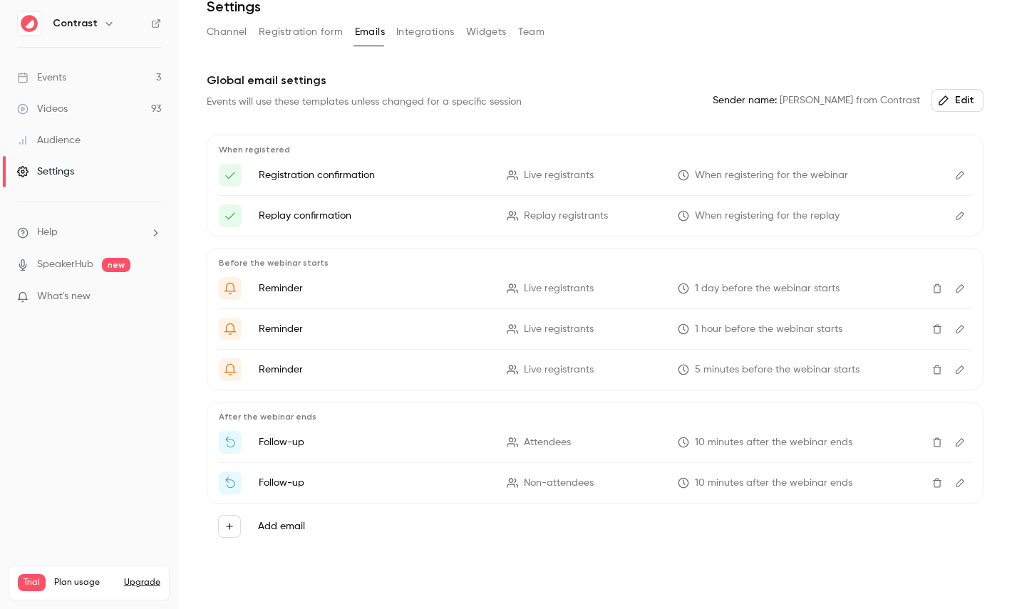
click at [320, 26] on button "Registration form" at bounding box center [301, 32] width 85 height 23
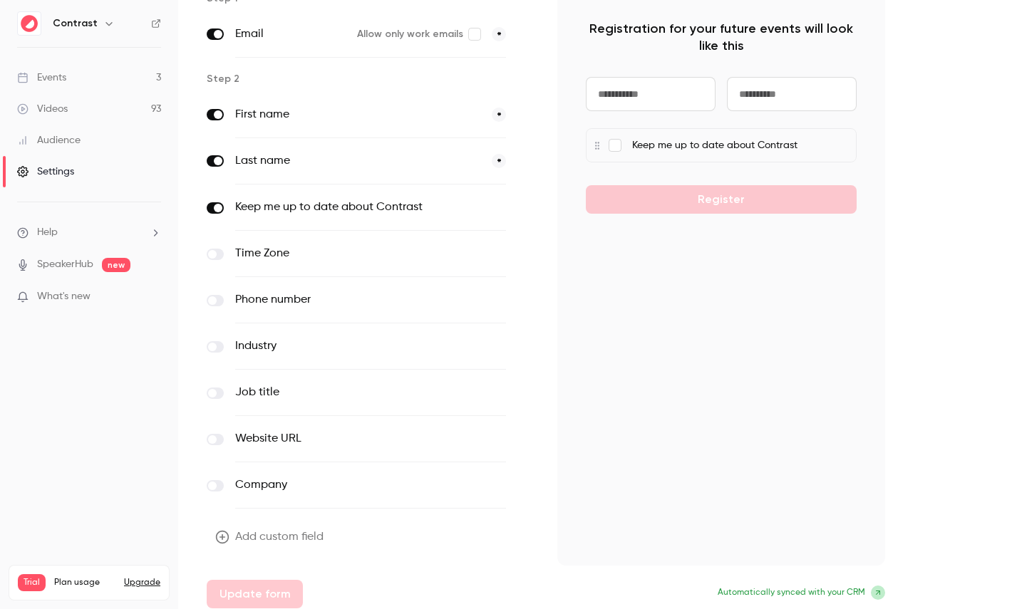
scroll to position [139, 0]
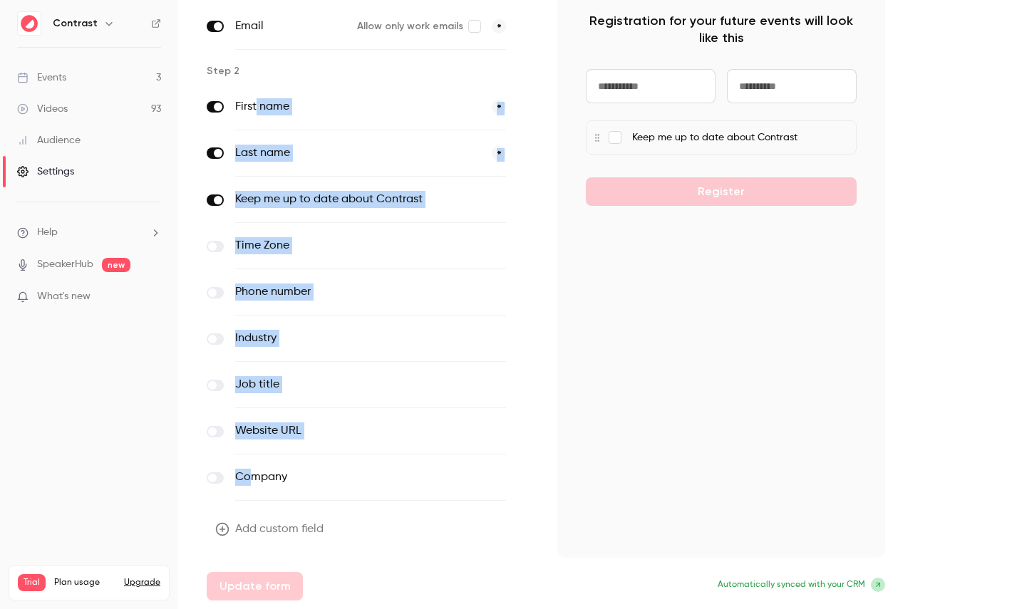
drag, startPoint x: 255, startPoint y: 103, endPoint x: 254, endPoint y: 472, distance: 369.3
click at [255, 471] on div "First name * Last name * Keep me up to date about Contrast optional Time Zone o…" at bounding box center [371, 292] width 328 height 417
click at [277, 531] on button "Add custom field" at bounding box center [271, 529] width 128 height 29
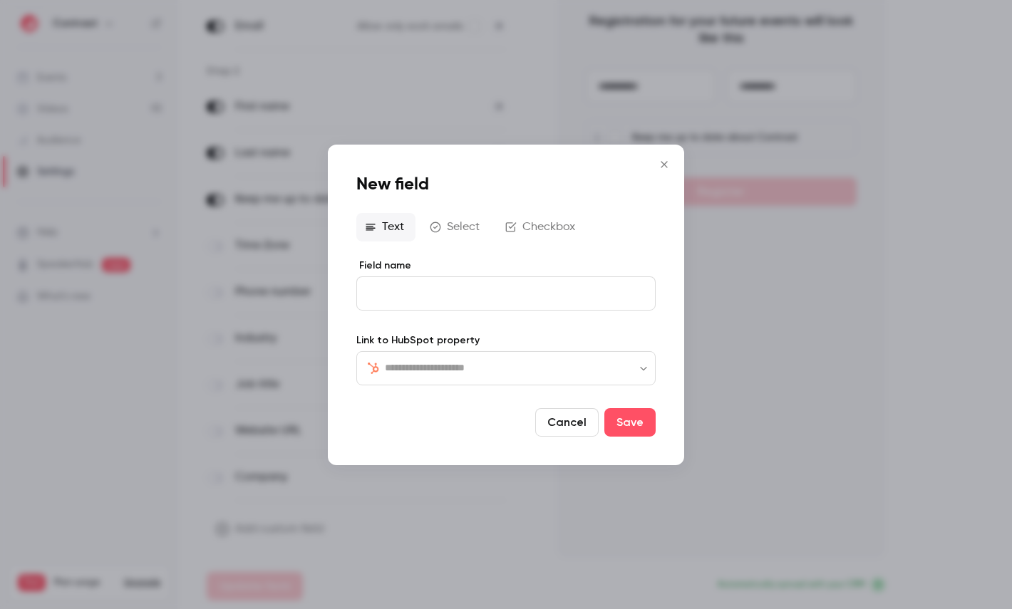
click at [465, 368] on input "text" at bounding box center [514, 367] width 259 height 17
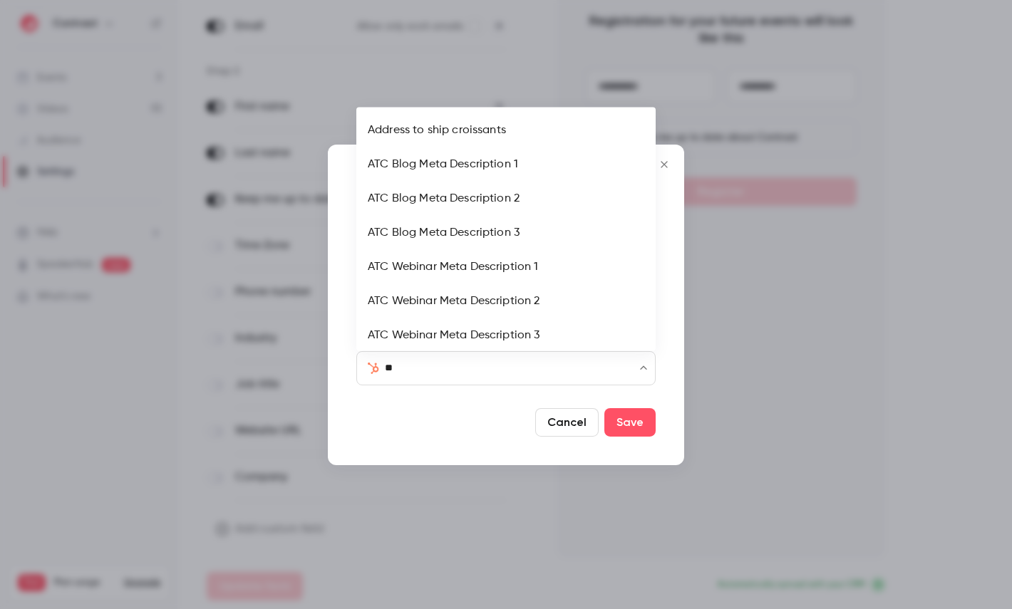
type input "***"
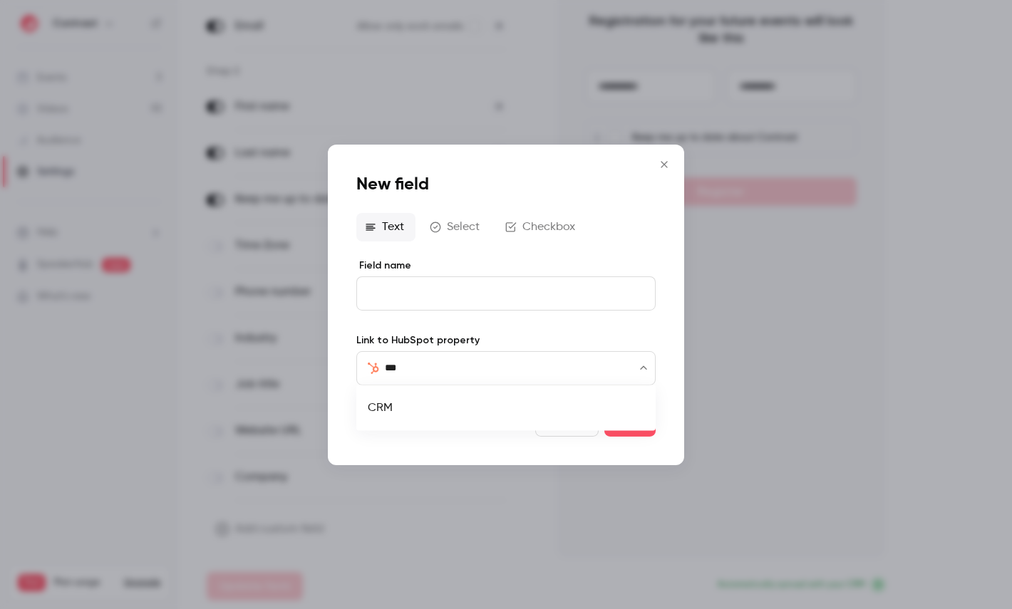
click at [387, 407] on li "CRM" at bounding box center [505, 408] width 299 height 34
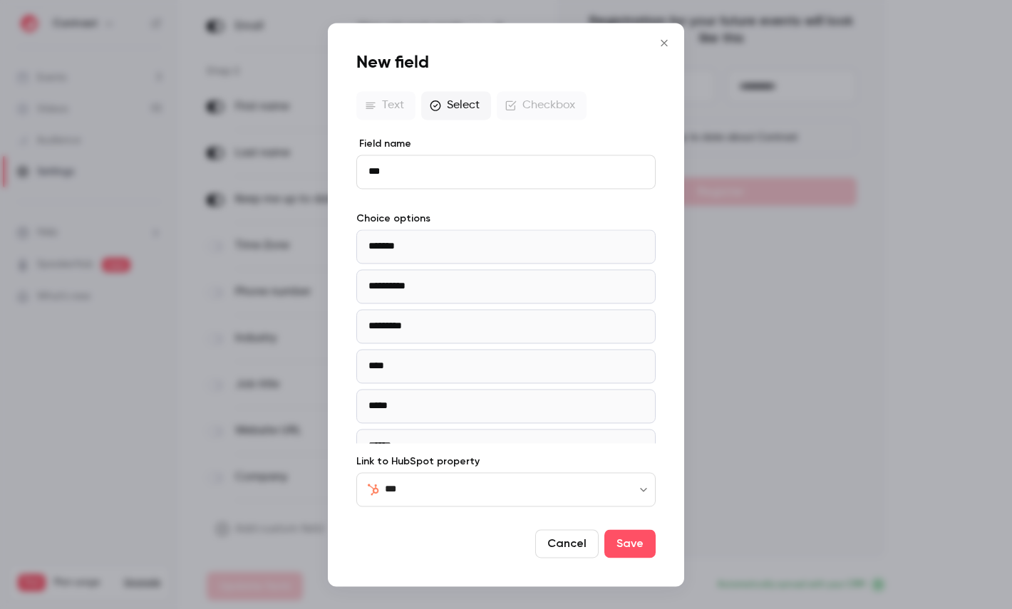
click at [195, 157] on div at bounding box center [506, 304] width 1012 height 609
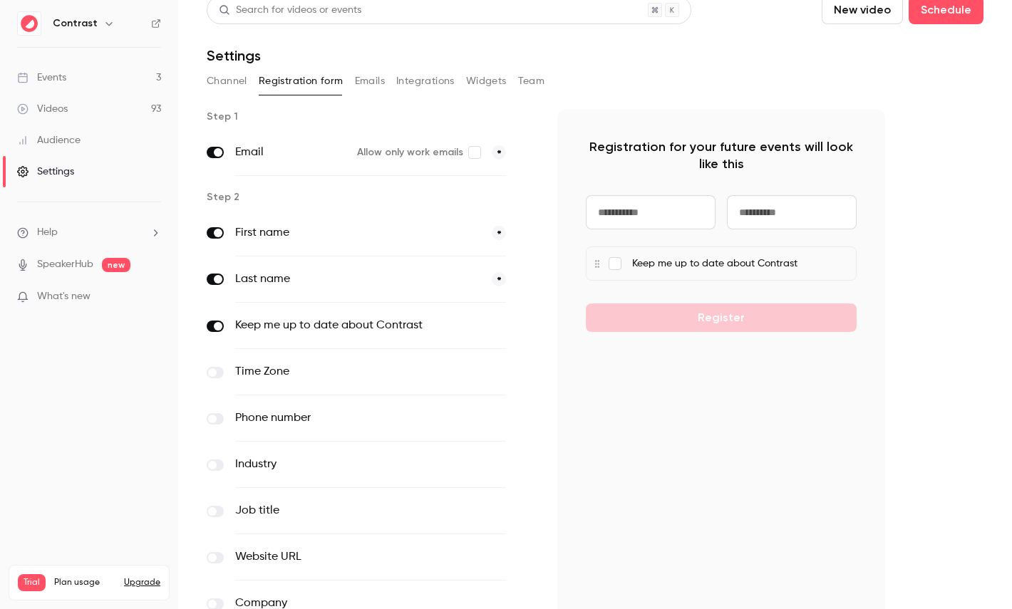
scroll to position [0, 0]
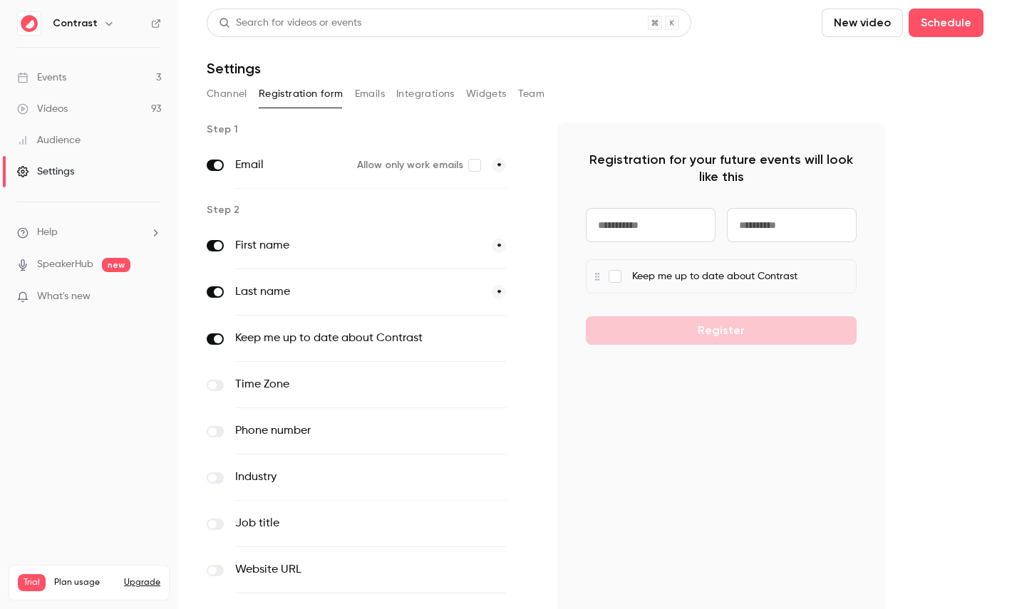
click at [66, 97] on link "Videos 93" at bounding box center [89, 108] width 178 height 31
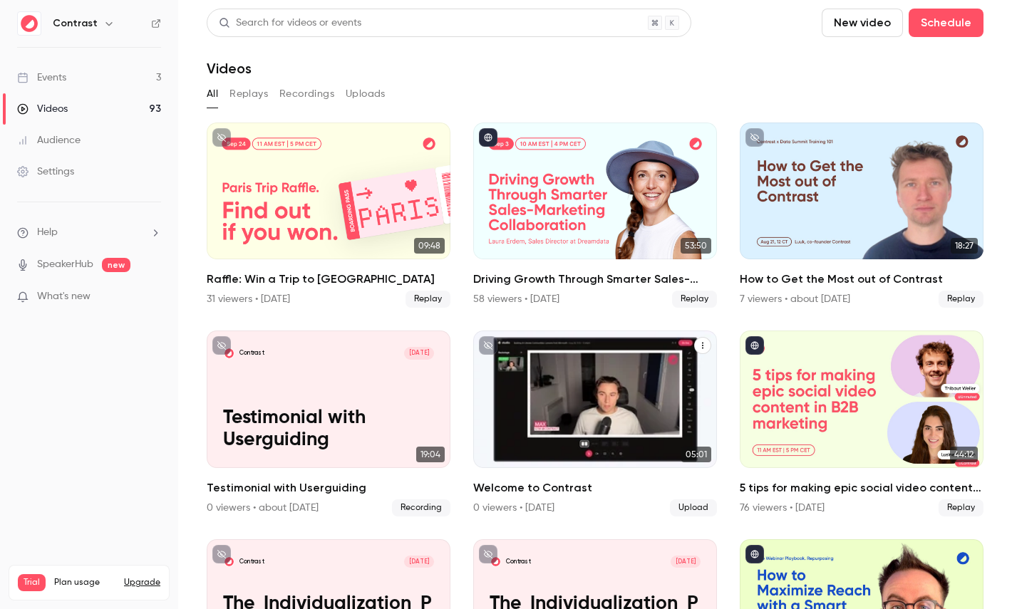
scroll to position [91, 0]
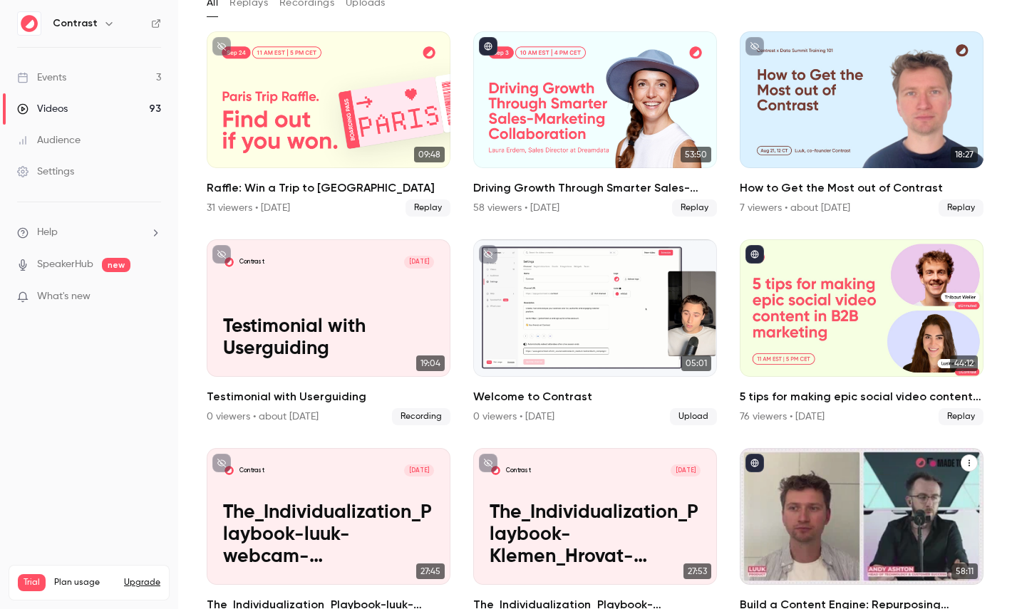
click at [811, 537] on div "Build a Content Engine: Repurposing Strategies for SaaS Teams" at bounding box center [862, 516] width 244 height 137
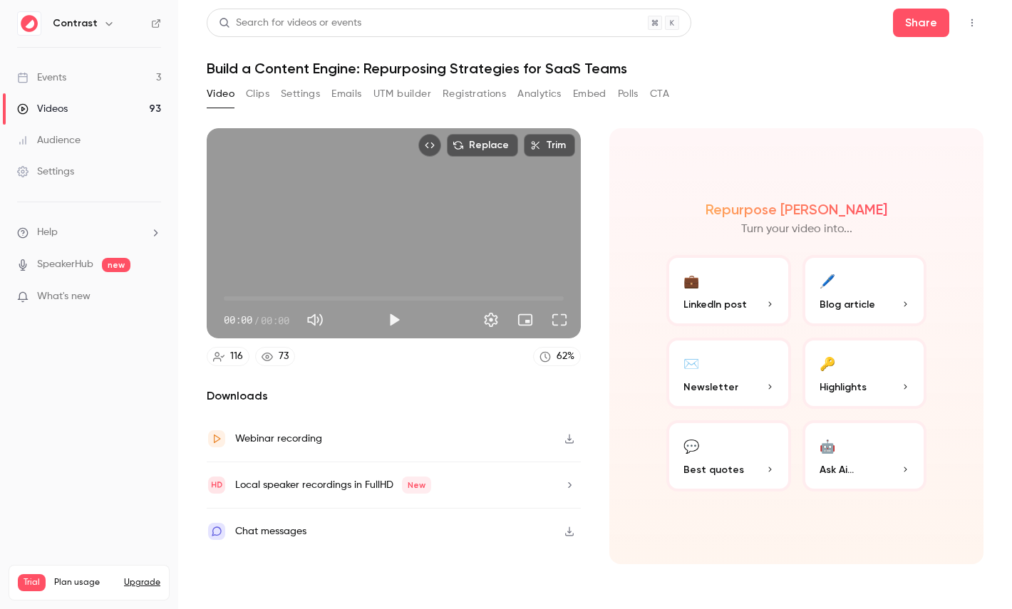
click at [466, 86] on button "Registrations" at bounding box center [474, 94] width 63 height 23
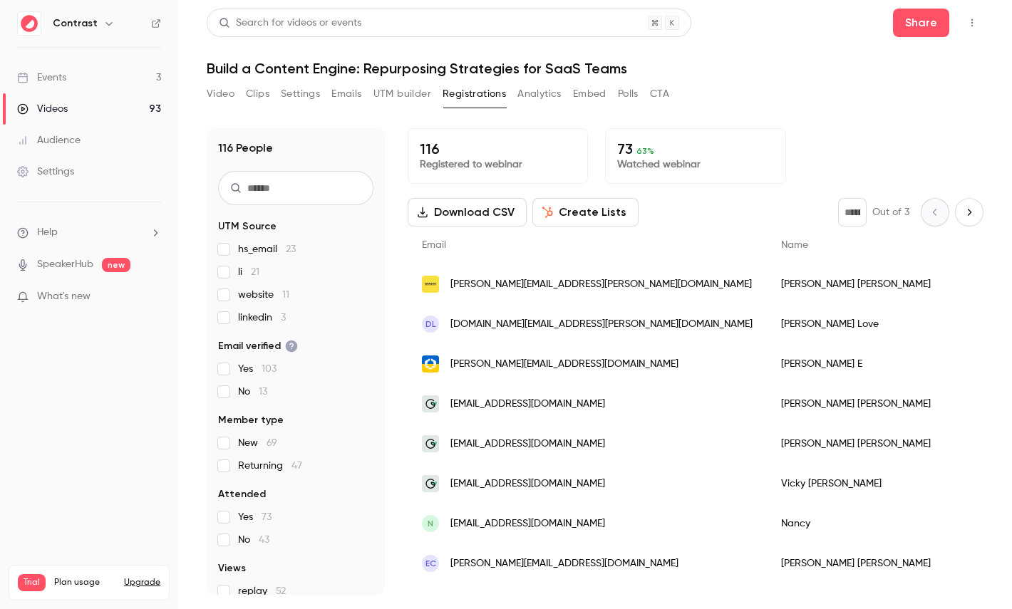
scroll to position [89, 0]
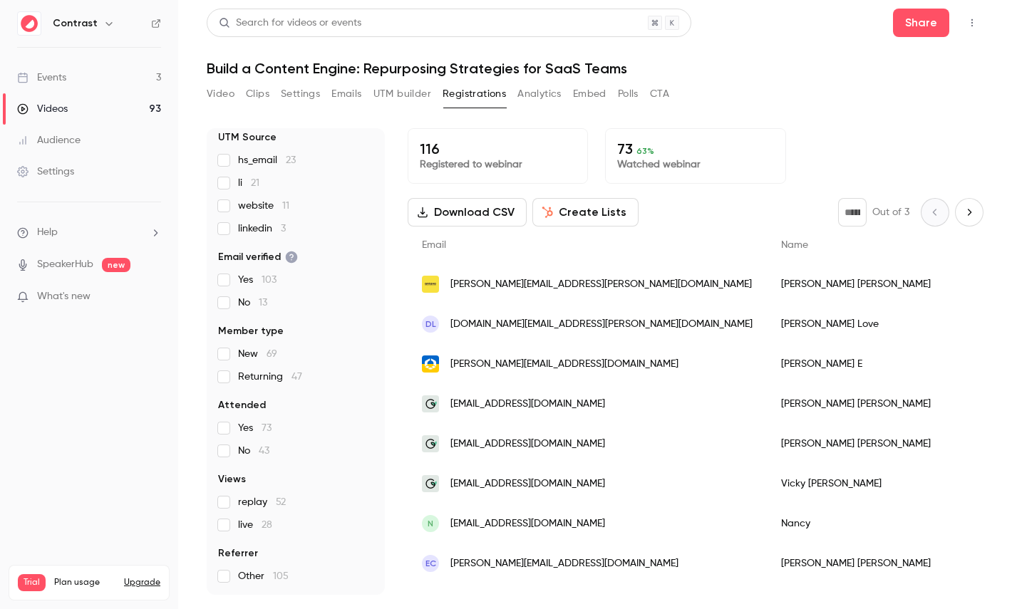
click at [597, 210] on button "Create Lists" at bounding box center [585, 212] width 106 height 29
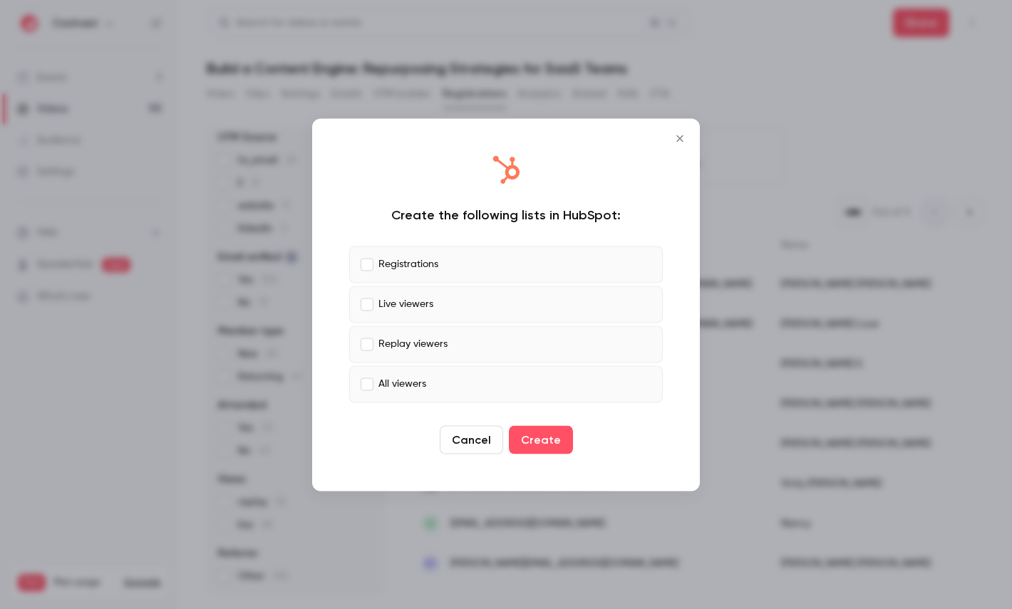
click at [406, 259] on p "Registrations" at bounding box center [409, 264] width 60 height 15
click at [406, 316] on label "Live viewers" at bounding box center [506, 304] width 314 height 37
click at [406, 344] on p "Replay viewers" at bounding box center [413, 344] width 69 height 15
click at [406, 366] on label "All viewers" at bounding box center [506, 384] width 314 height 37
click at [442, 311] on label "Live viewers" at bounding box center [506, 304] width 314 height 37
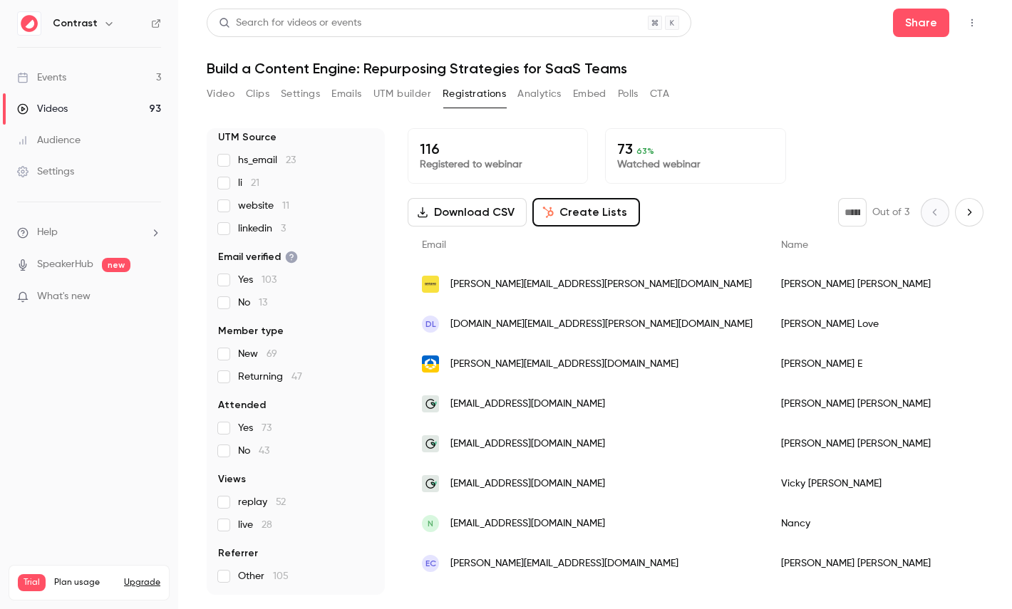
click at [532, 88] on button "Analytics" at bounding box center [540, 94] width 44 height 23
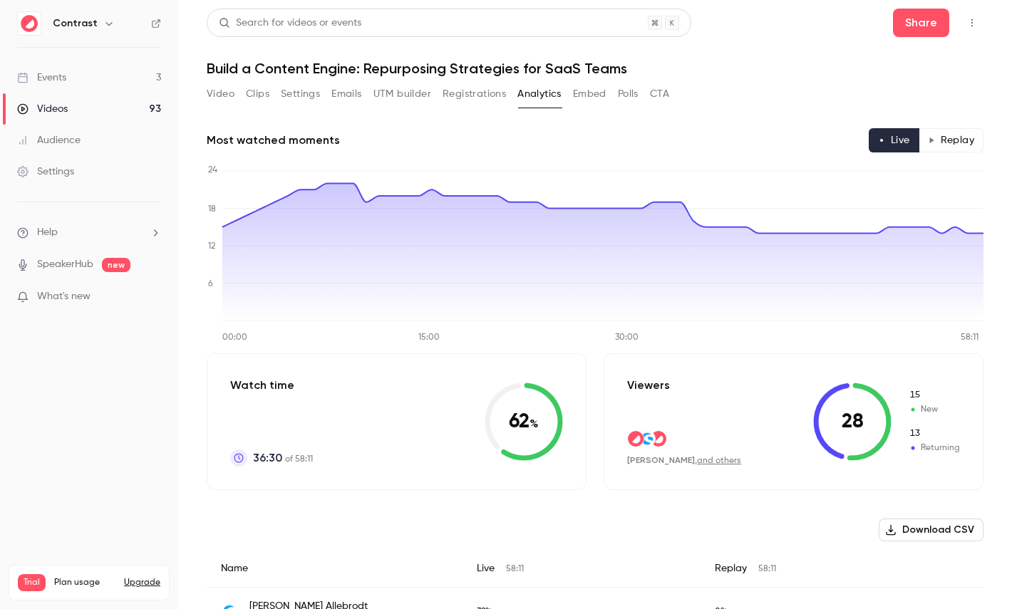
click at [955, 135] on button "Replay" at bounding box center [951, 140] width 65 height 24
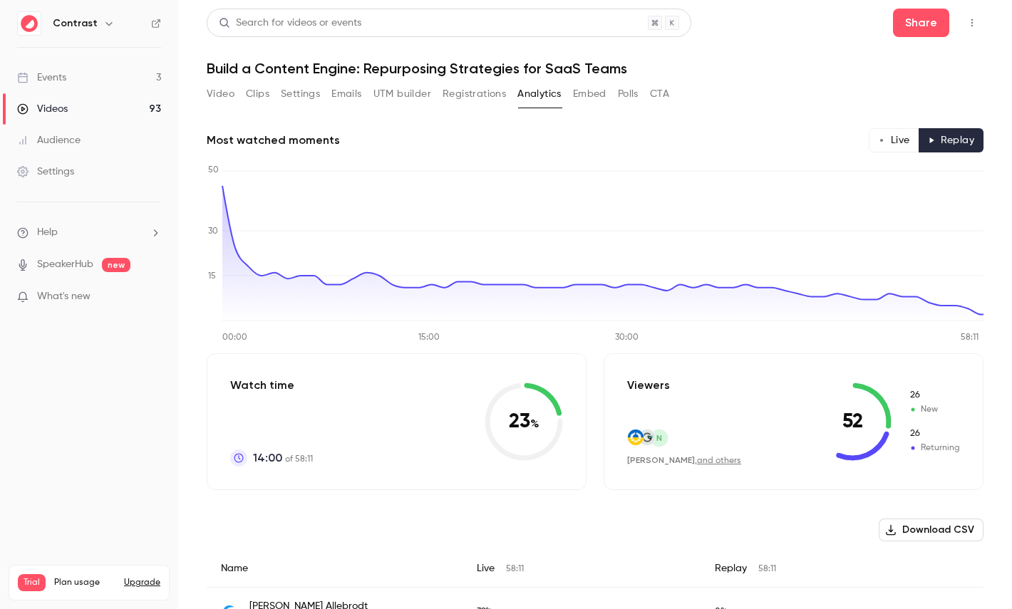
click at [909, 133] on button "Live" at bounding box center [894, 140] width 51 height 24
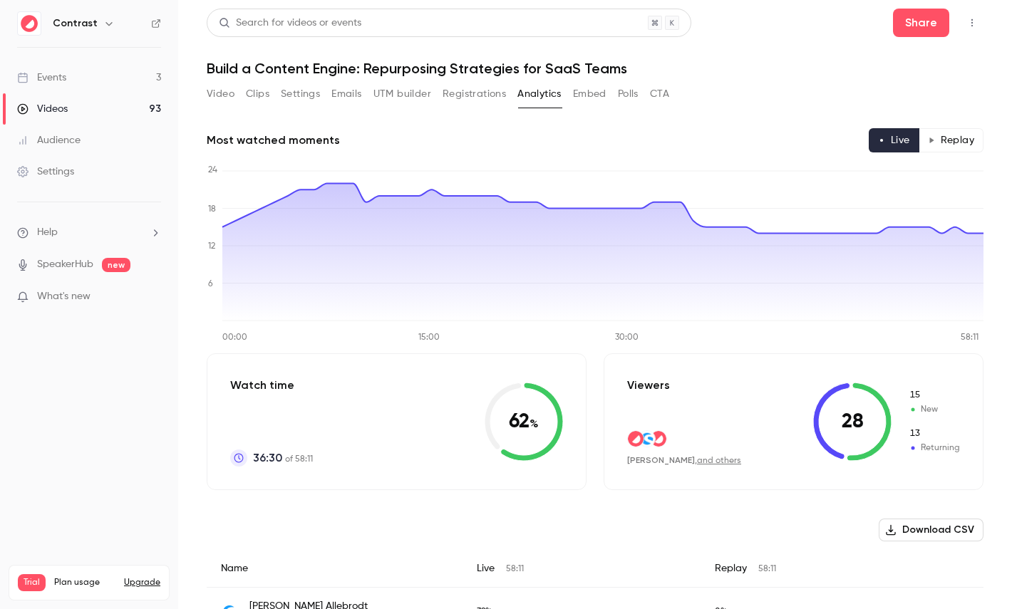
click at [964, 130] on button "Replay" at bounding box center [951, 140] width 65 height 24
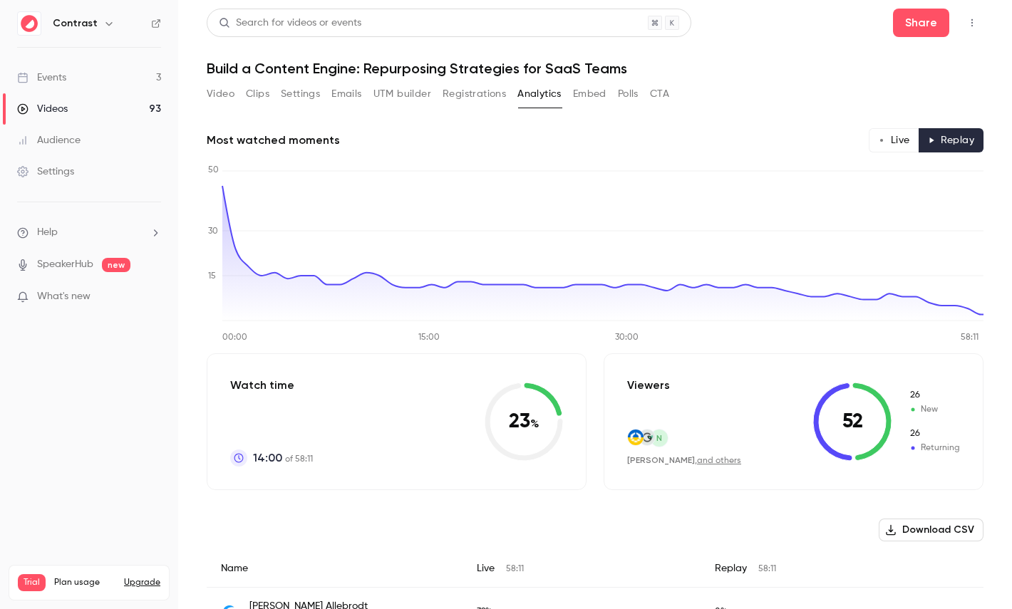
click at [619, 102] on button "Polls" at bounding box center [628, 94] width 21 height 23
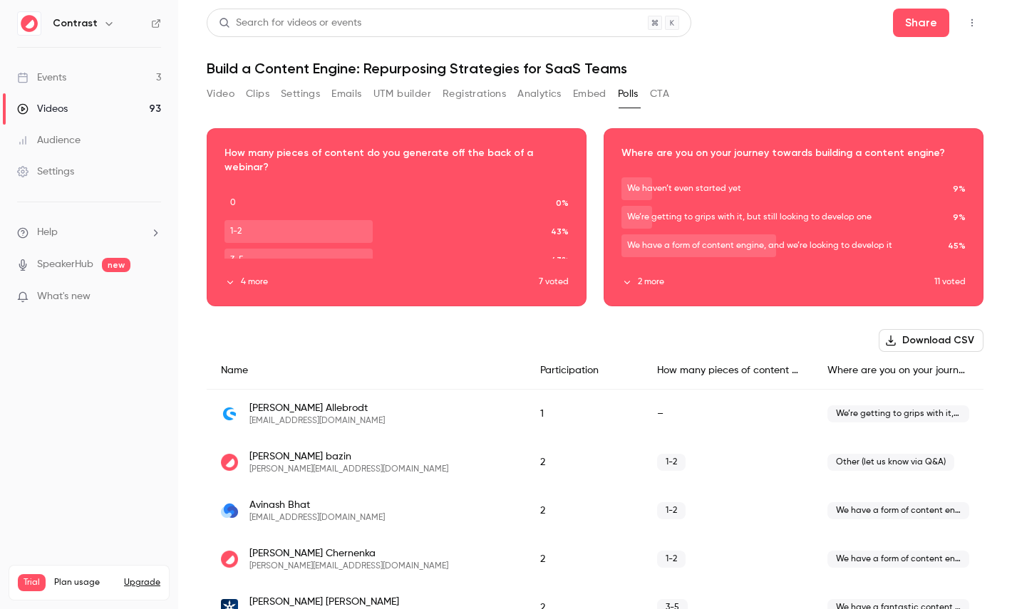
click at [663, 98] on button "CTA" at bounding box center [659, 94] width 19 height 23
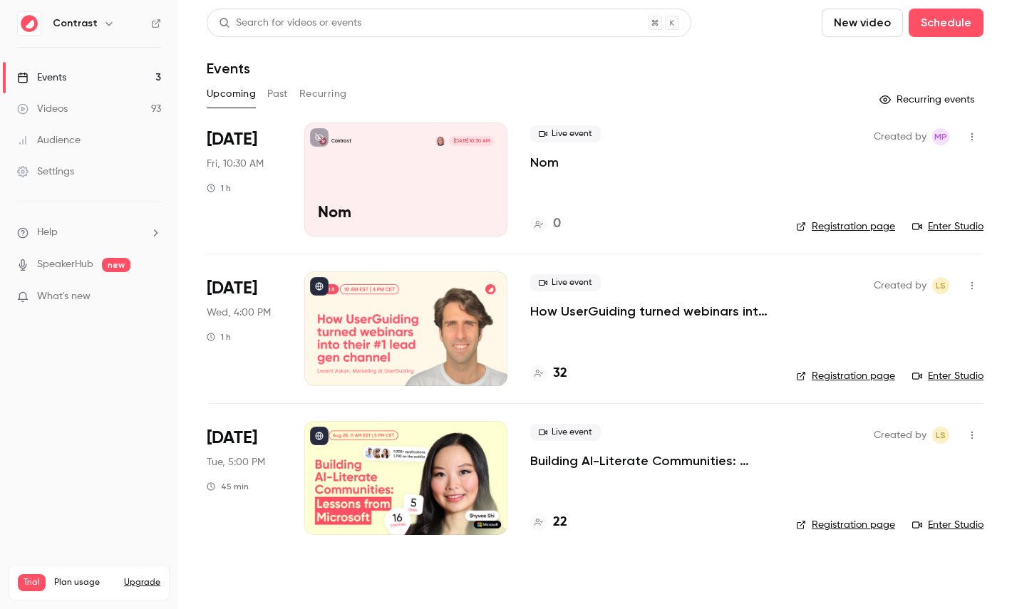
click at [407, 334] on div at bounding box center [405, 329] width 203 height 114
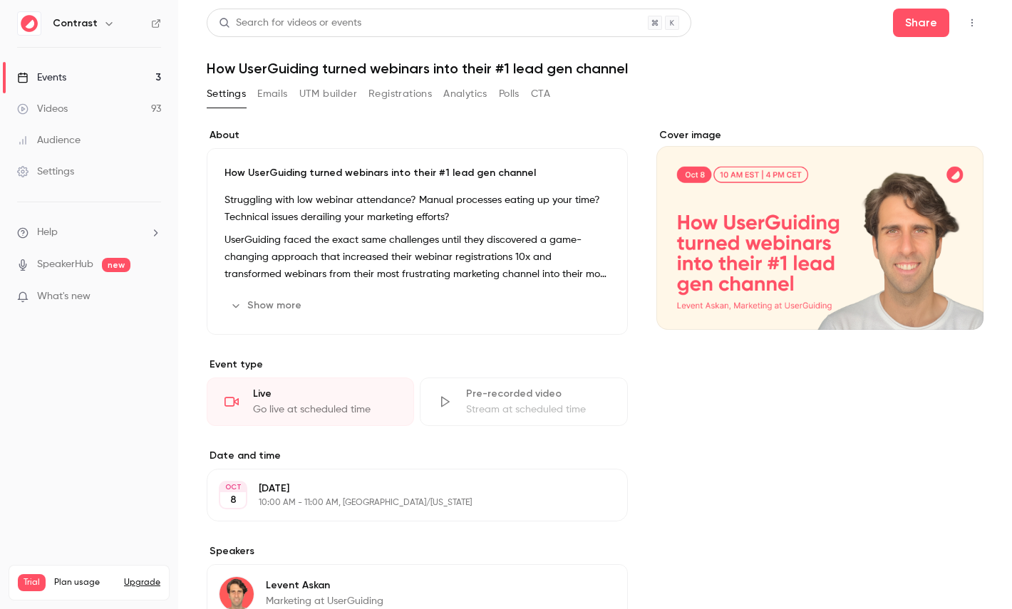
click at [398, 95] on button "Registrations" at bounding box center [400, 94] width 63 height 23
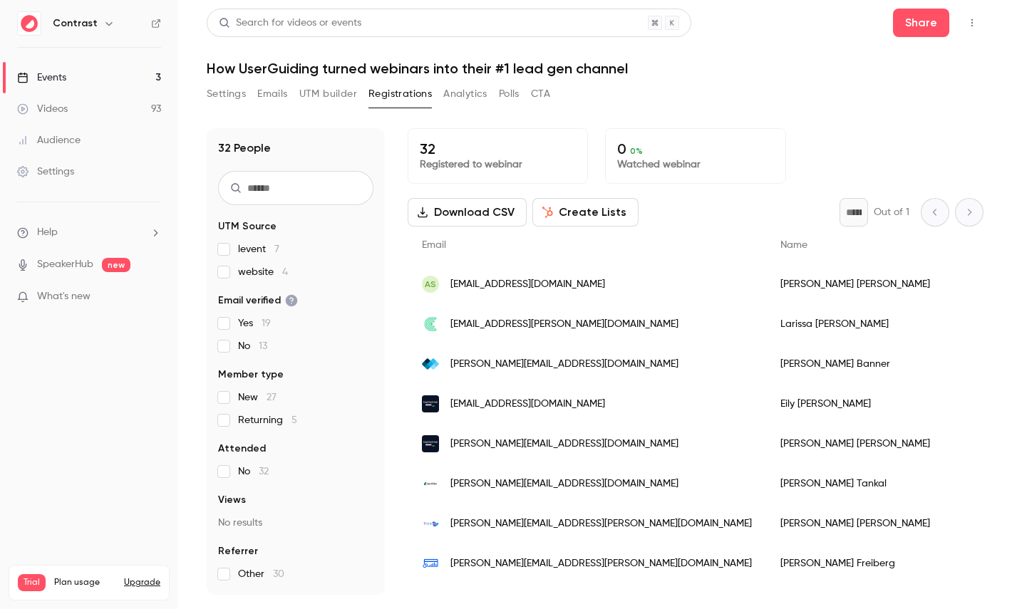
click at [592, 291] on div "AS santosac1985@gmail.com" at bounding box center [587, 284] width 359 height 40
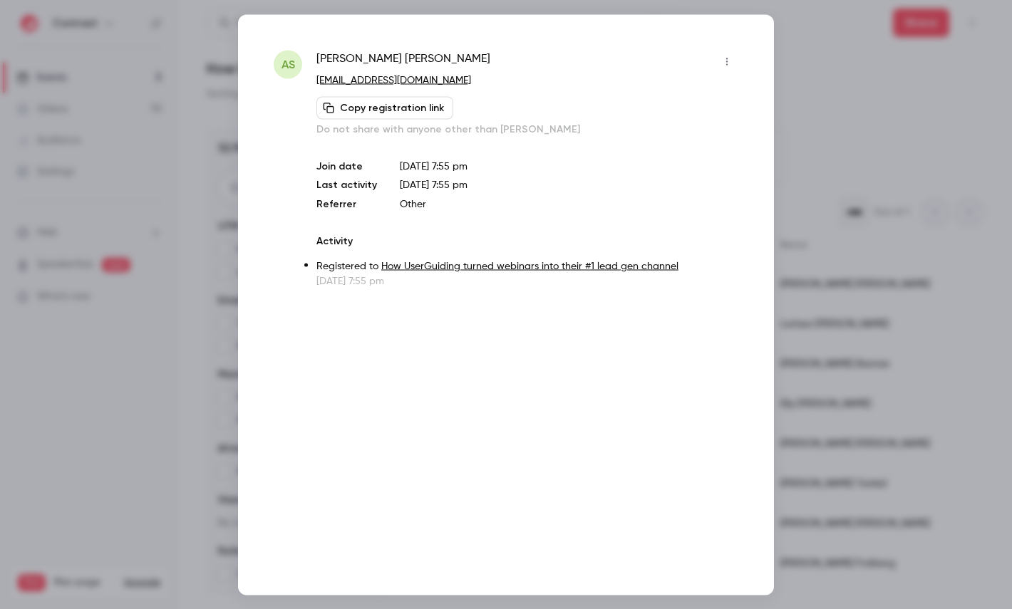
click at [725, 66] on button "button" at bounding box center [727, 61] width 23 height 23
